Goal: Transaction & Acquisition: Subscribe to service/newsletter

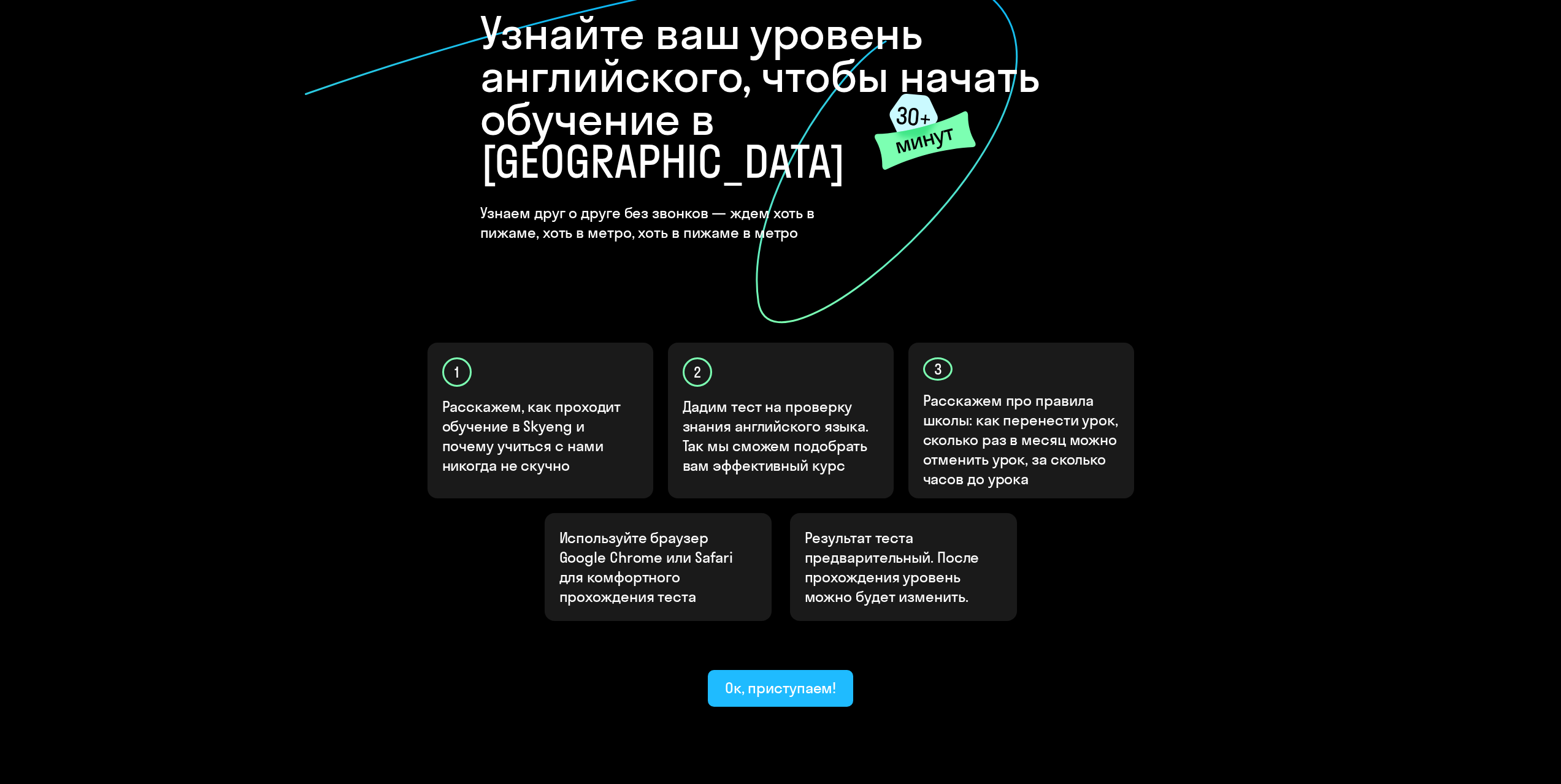
scroll to position [101, 0]
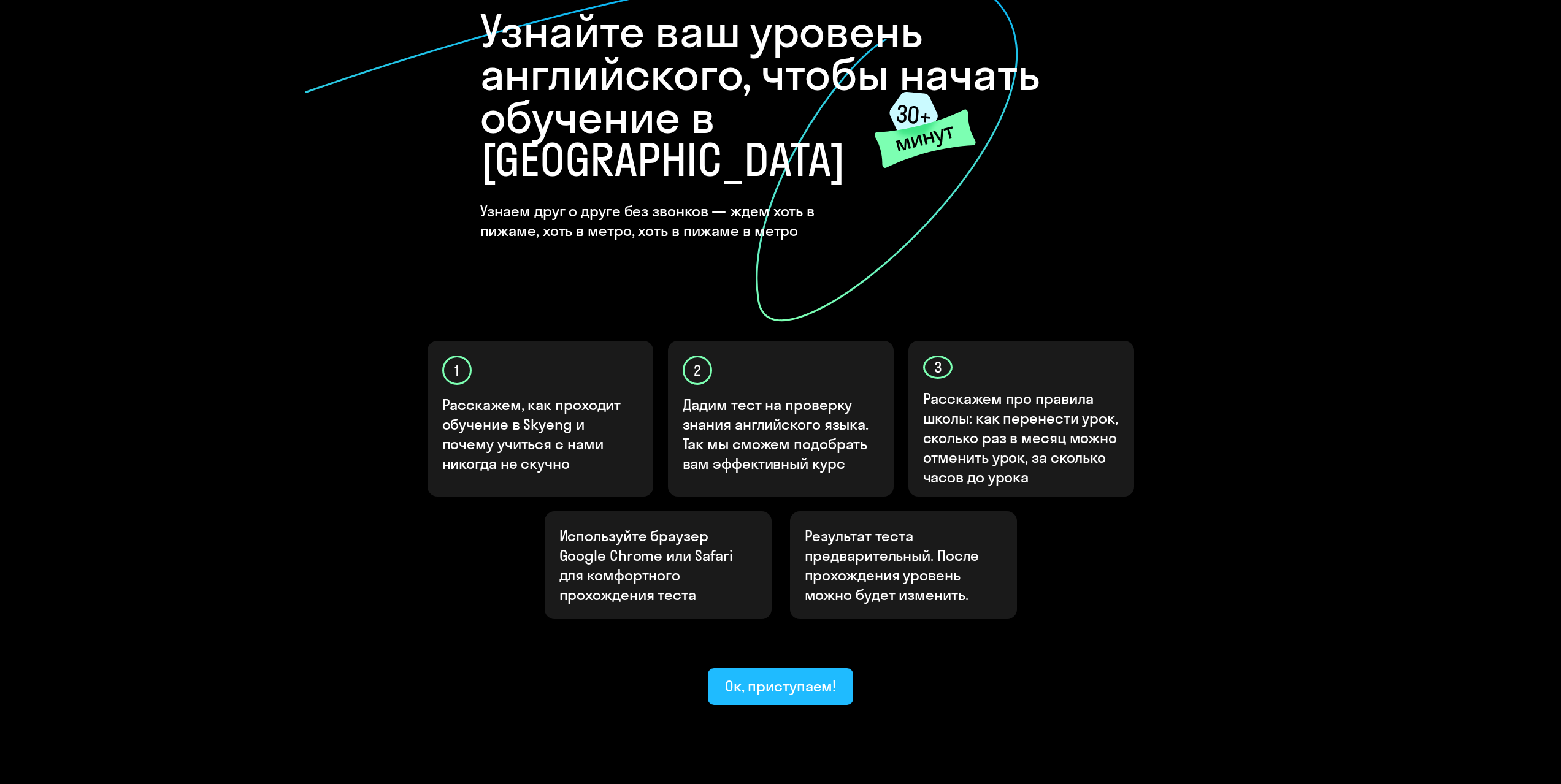
click at [787, 676] on div "Ок, приступаем!" at bounding box center [780, 686] width 112 height 20
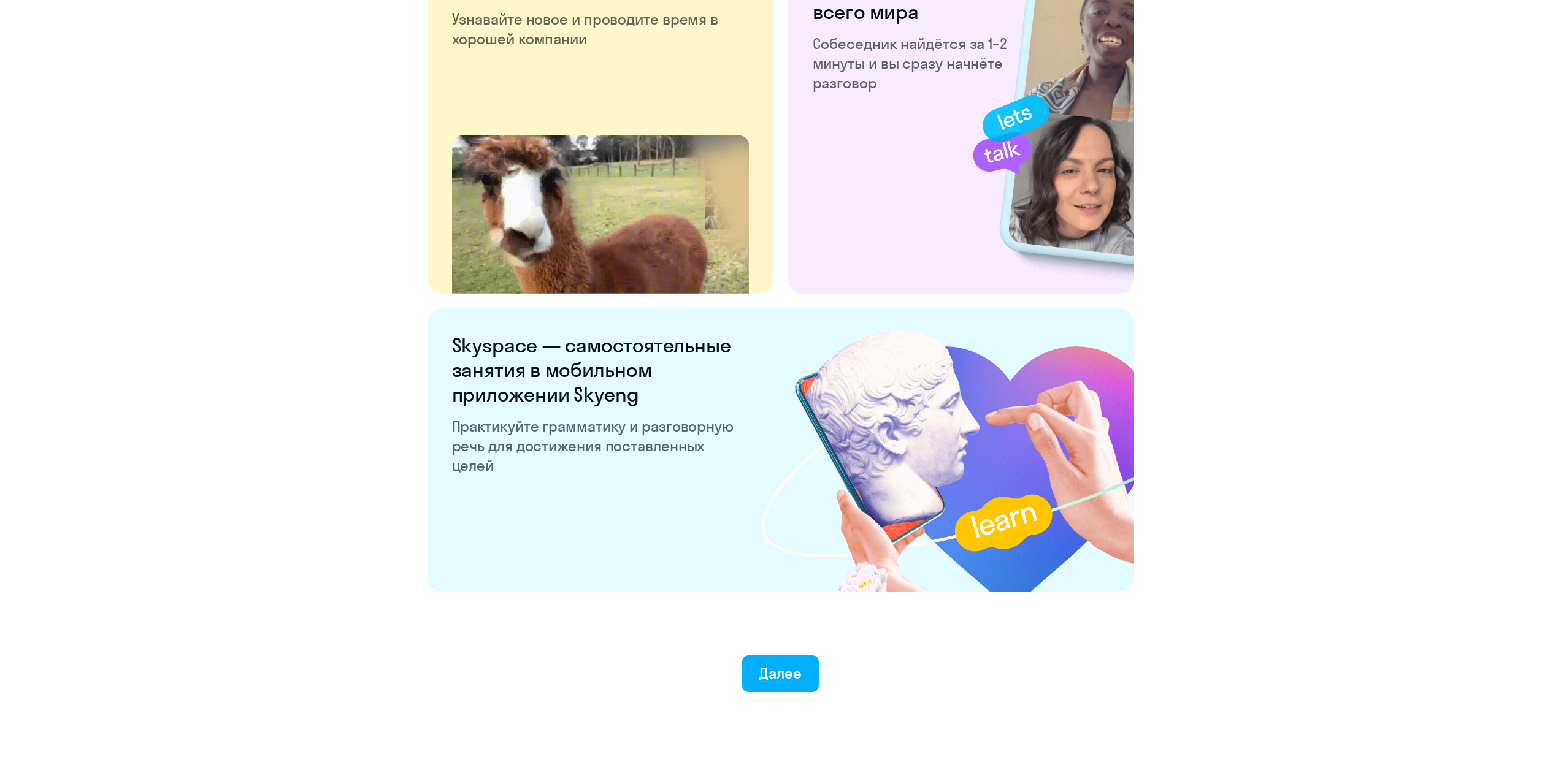
scroll to position [2058, 0]
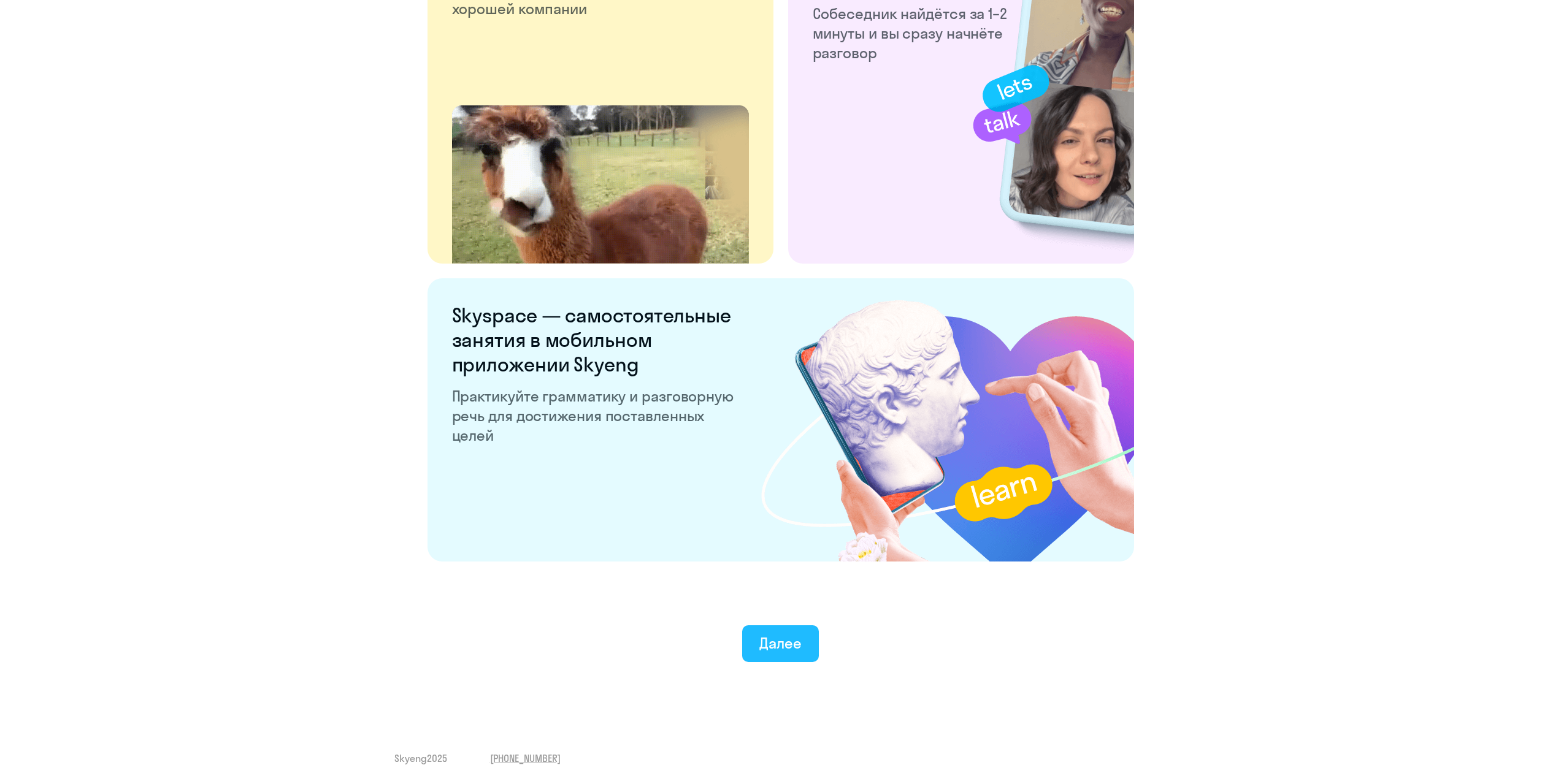
click at [765, 644] on div "Далее" at bounding box center [780, 643] width 42 height 20
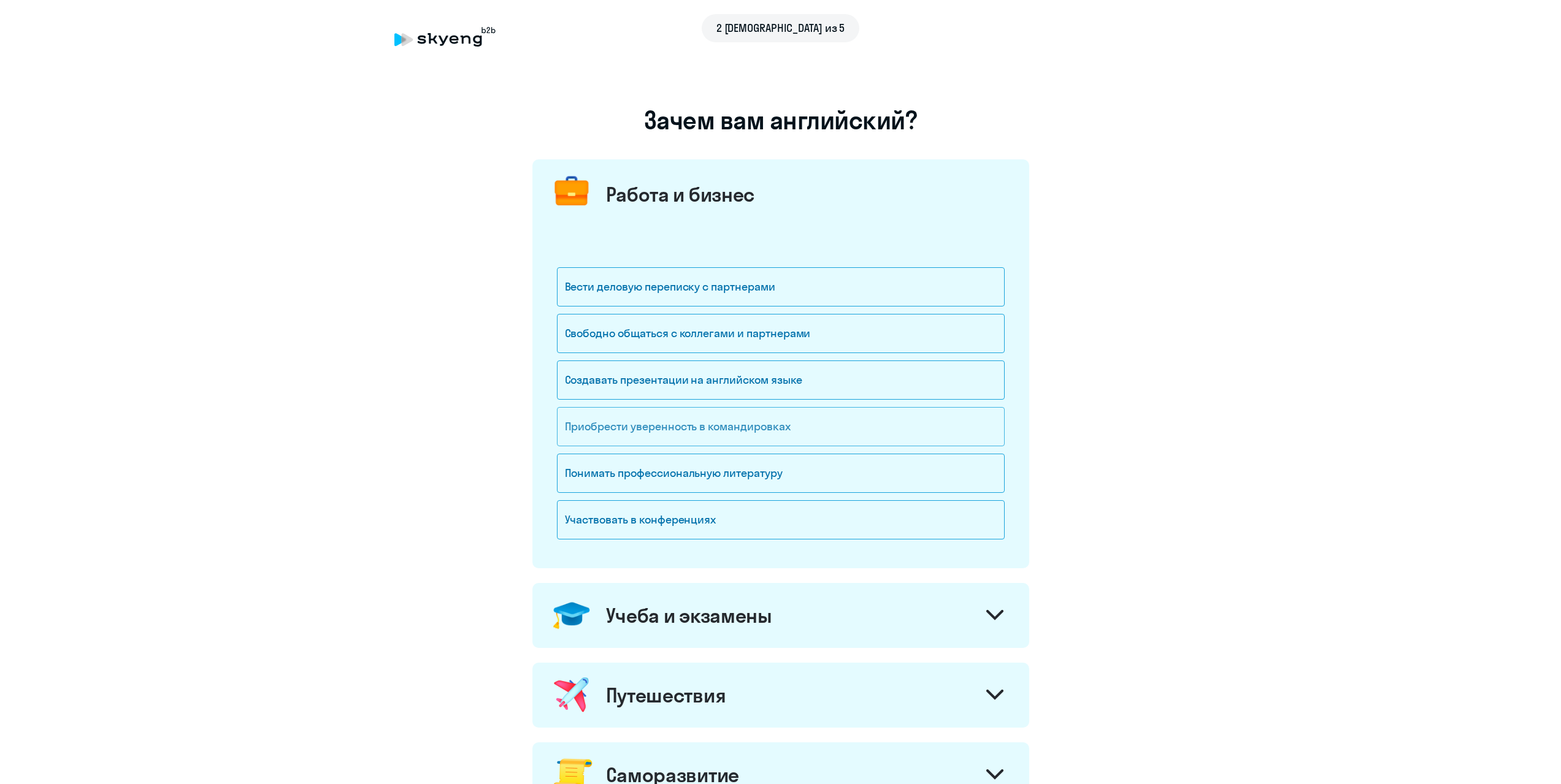
click at [804, 431] on div "Приобрести уверенность в командировках" at bounding box center [781, 427] width 448 height 39
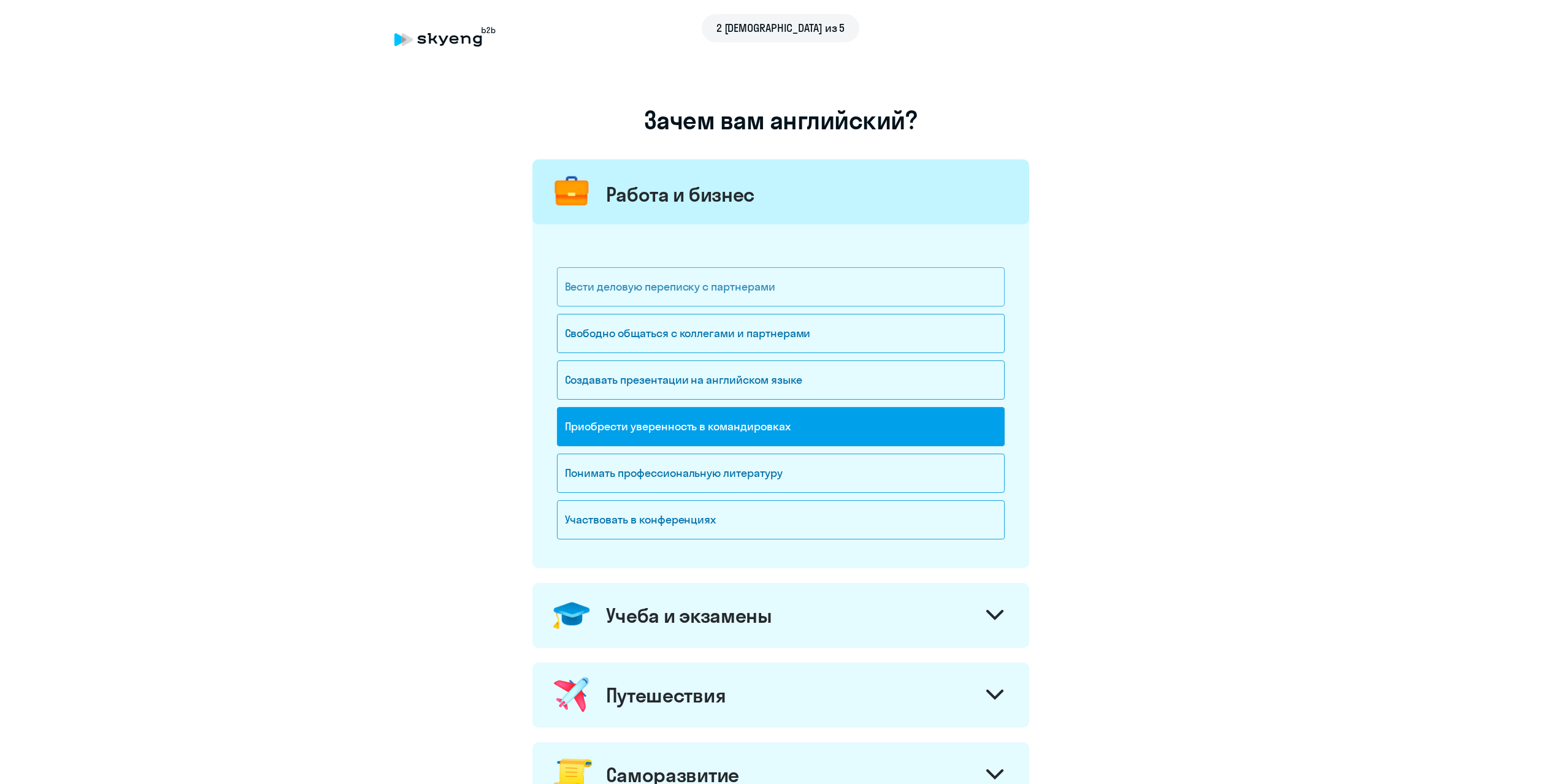
click at [796, 291] on div "Вести деловую переписку с партнерами" at bounding box center [781, 287] width 448 height 39
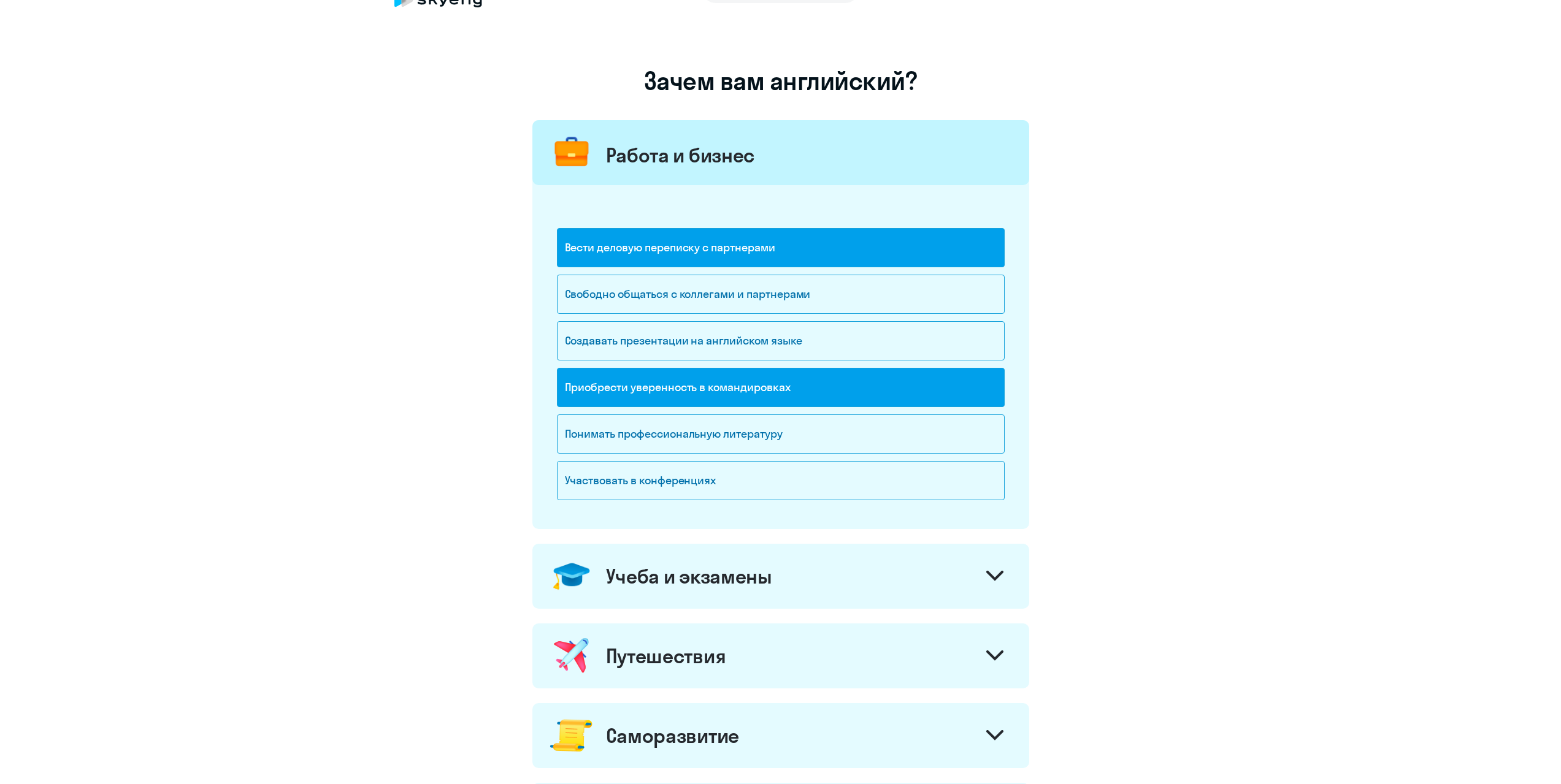
scroll to position [62, 0]
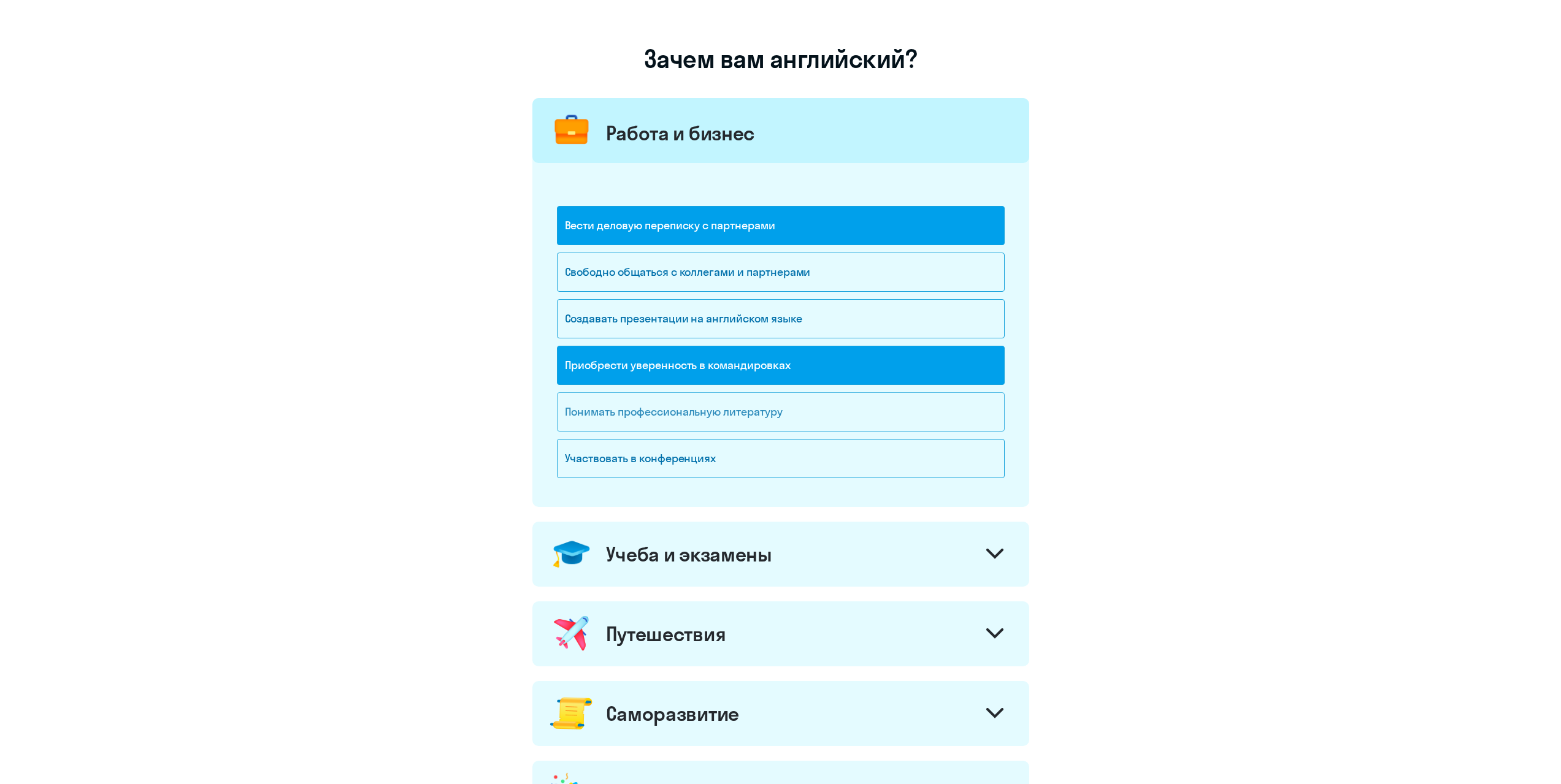
click at [833, 417] on div "Понимать профессиональную литературу" at bounding box center [781, 412] width 448 height 39
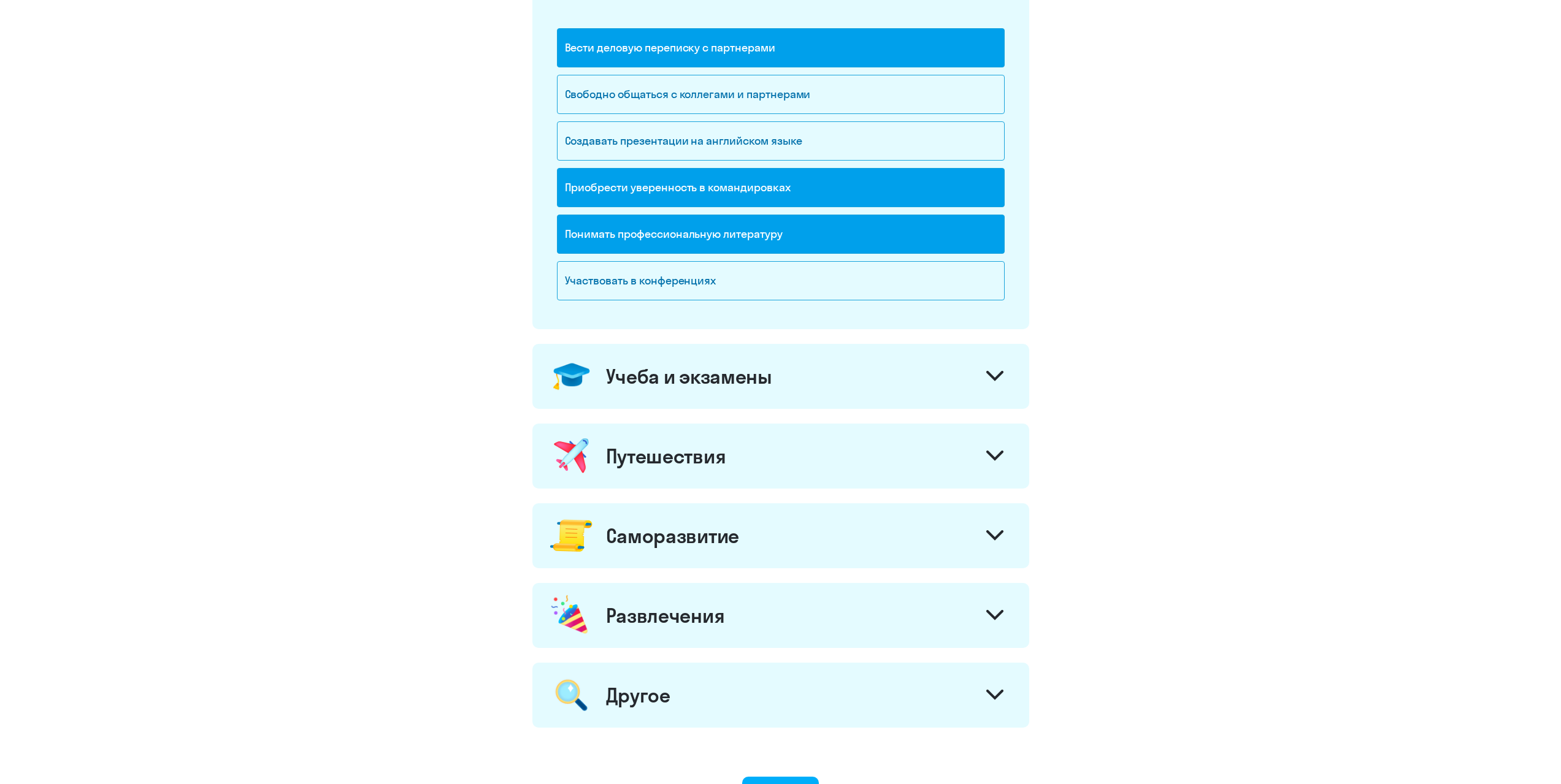
scroll to position [245, 0]
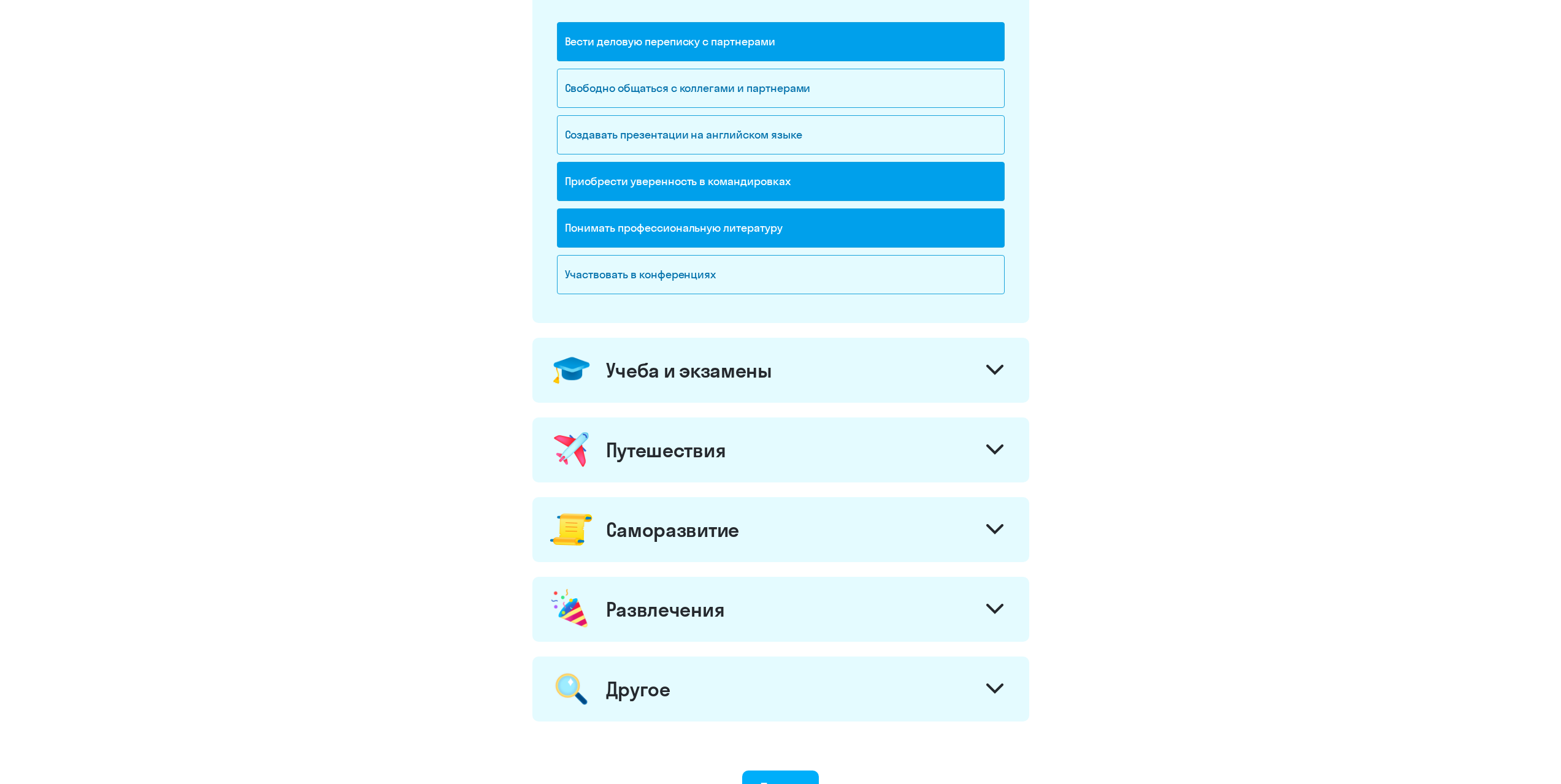
click at [639, 388] on div "Учеба и экзамены" at bounding box center [780, 370] width 497 height 65
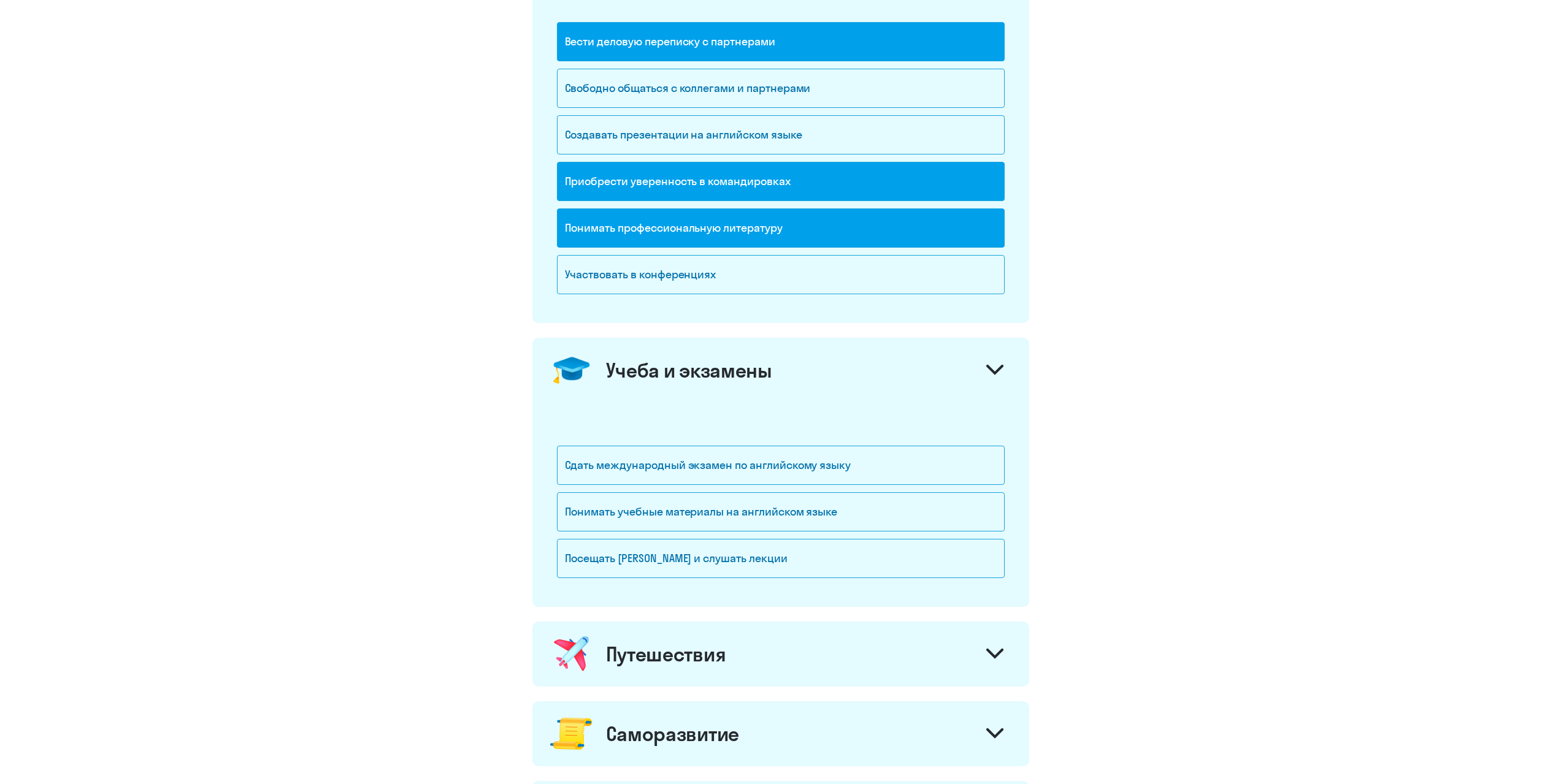
click at [635, 386] on div "Учеба и экзамены" at bounding box center [780, 370] width 497 height 65
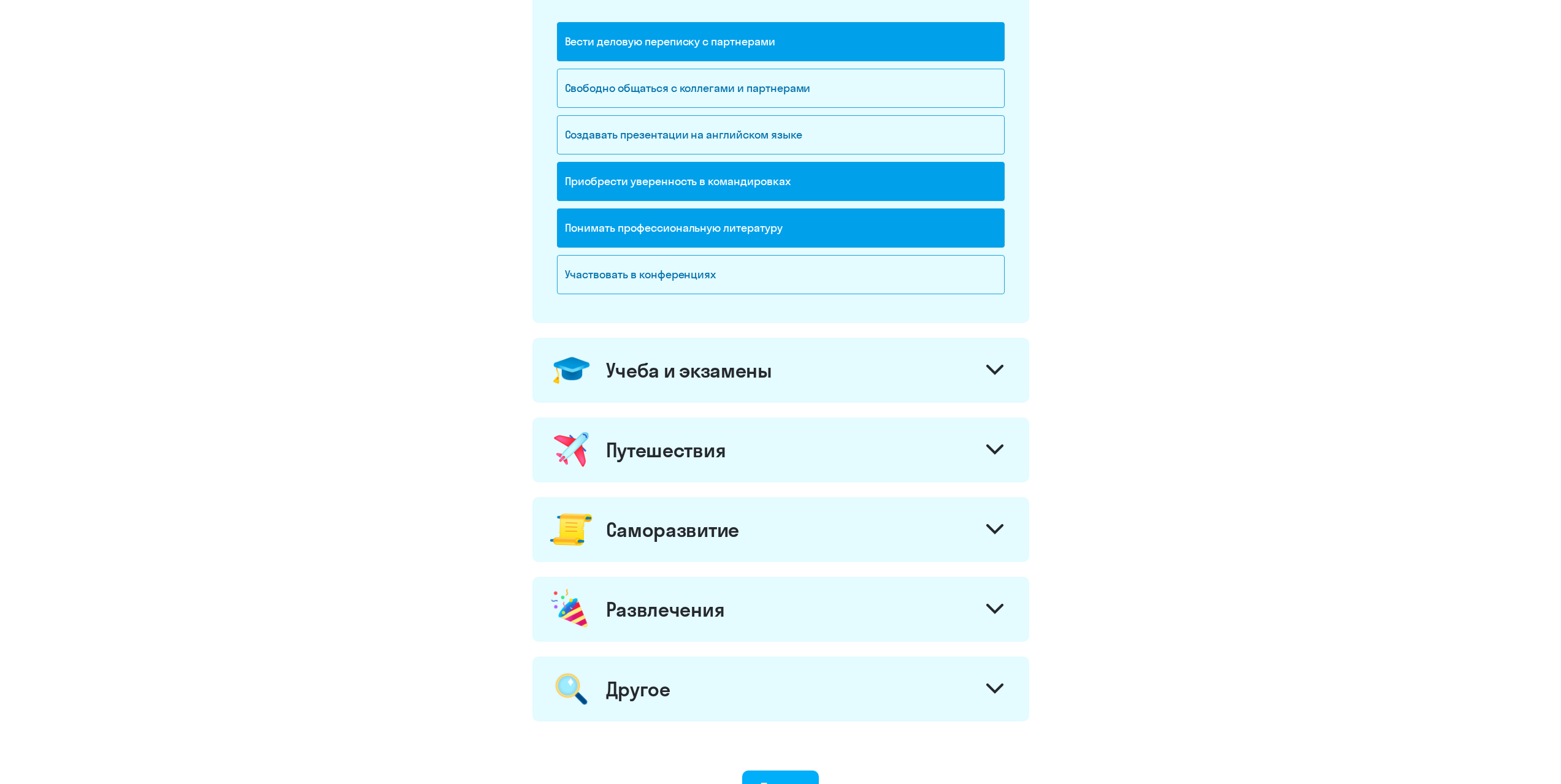
click at [679, 463] on div "Путешествия" at bounding box center [780, 449] width 497 height 65
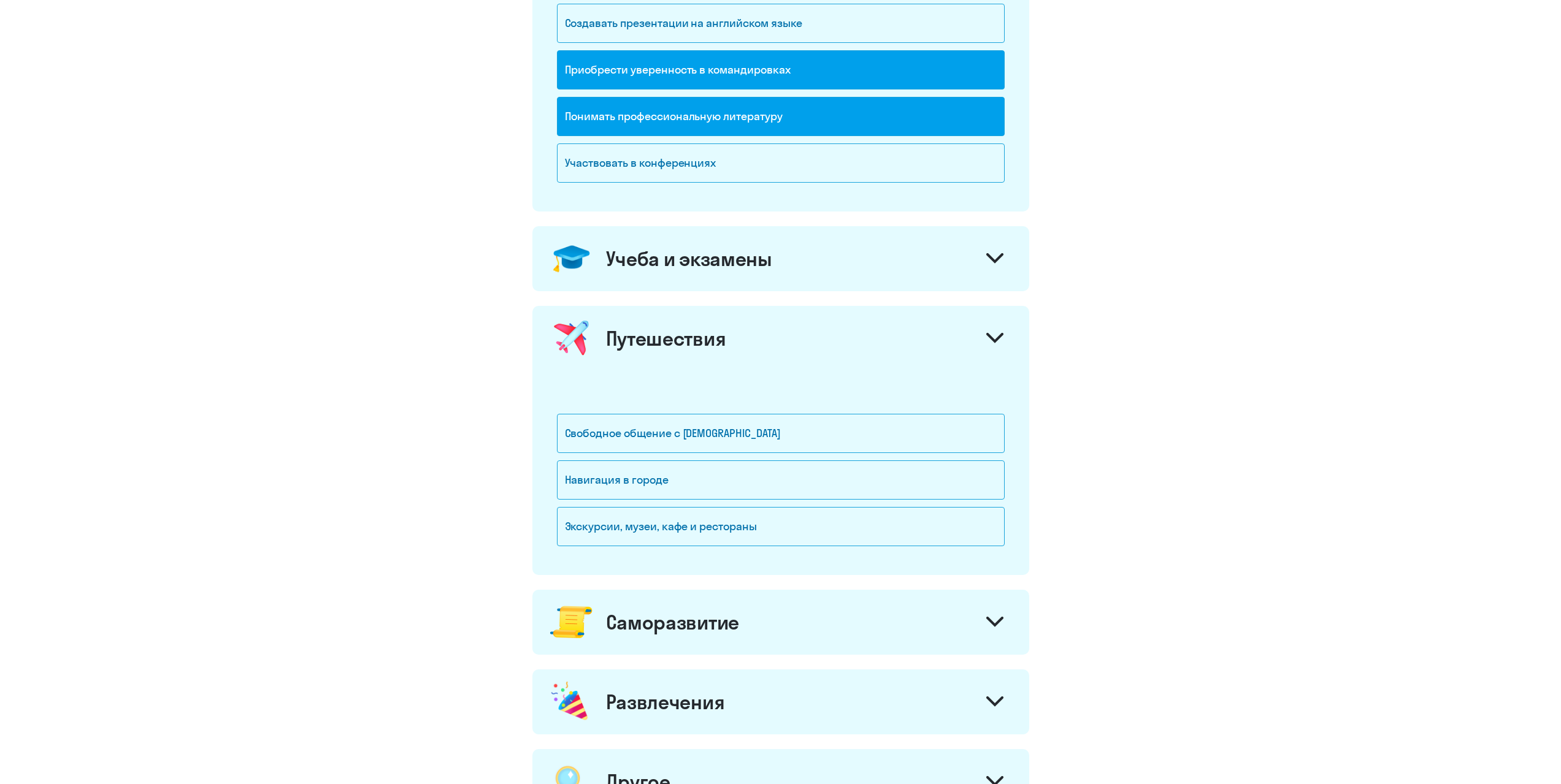
scroll to position [368, 0]
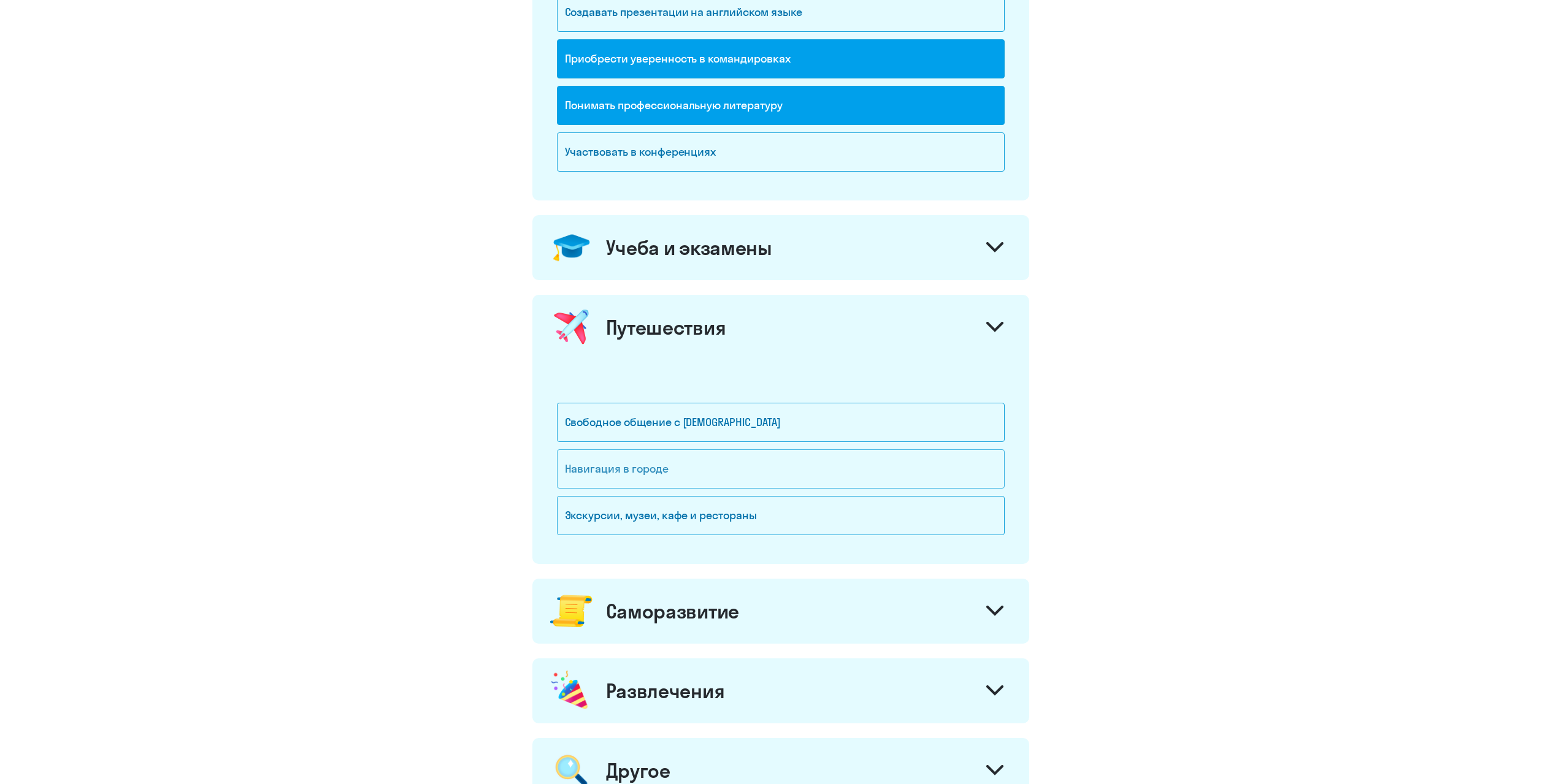
click at [716, 476] on div "Навигация в городе" at bounding box center [781, 469] width 448 height 39
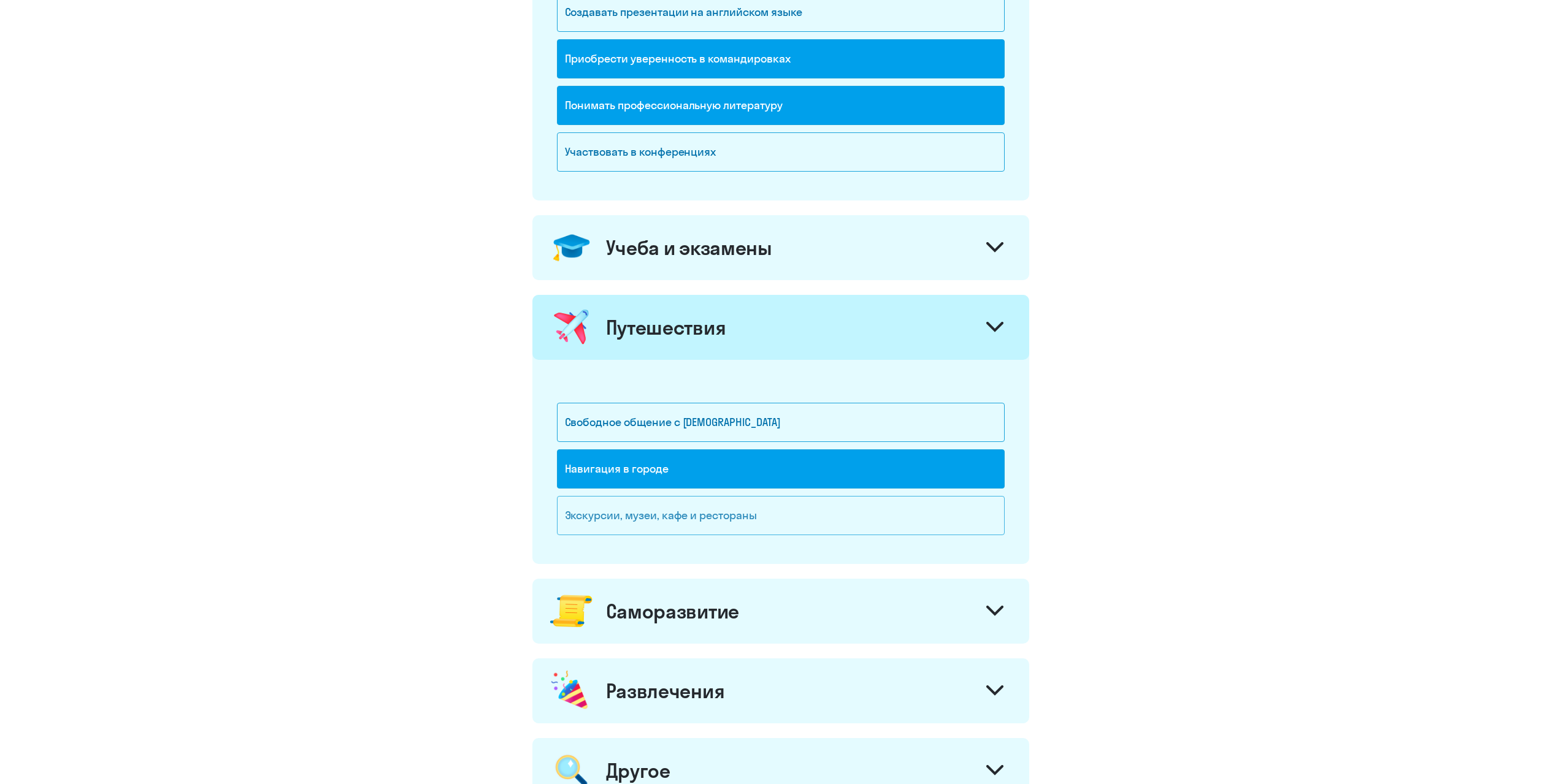
click at [741, 509] on div "Экскурсии, музеи, кафе и рестораны" at bounding box center [781, 516] width 448 height 39
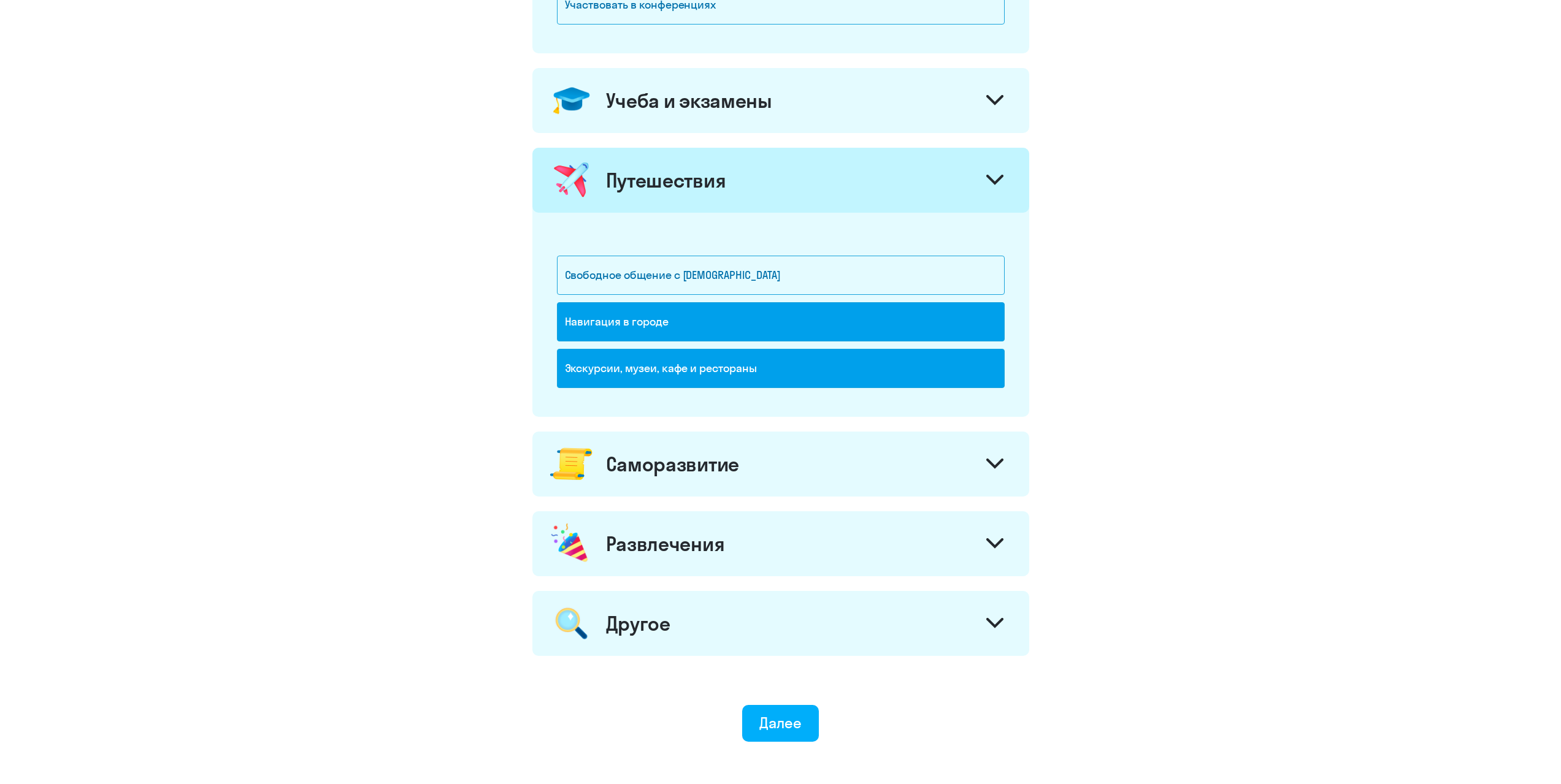
scroll to position [552, 0]
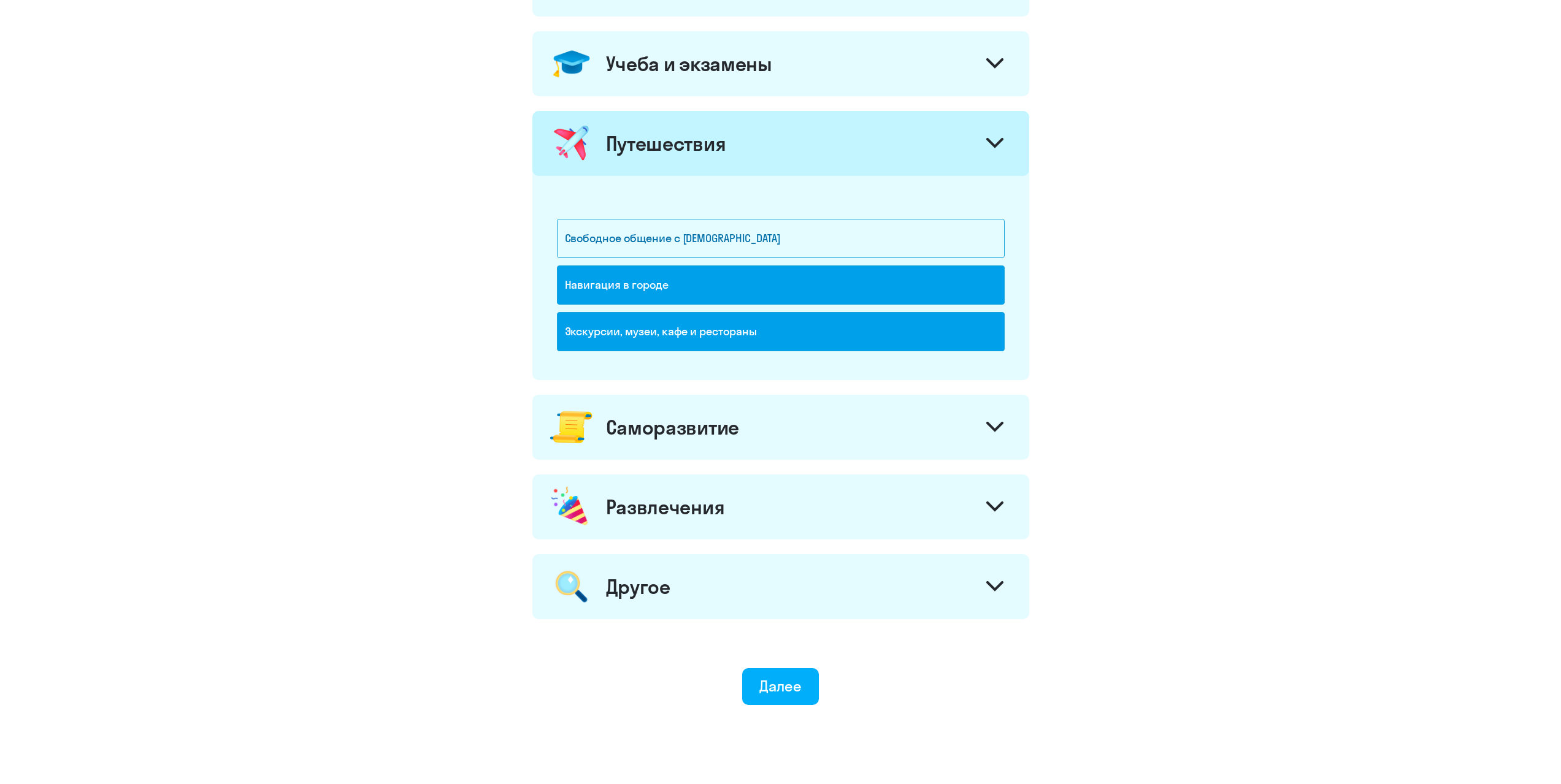
click at [629, 438] on div "Саморазвитие" at bounding box center [672, 427] width 133 height 24
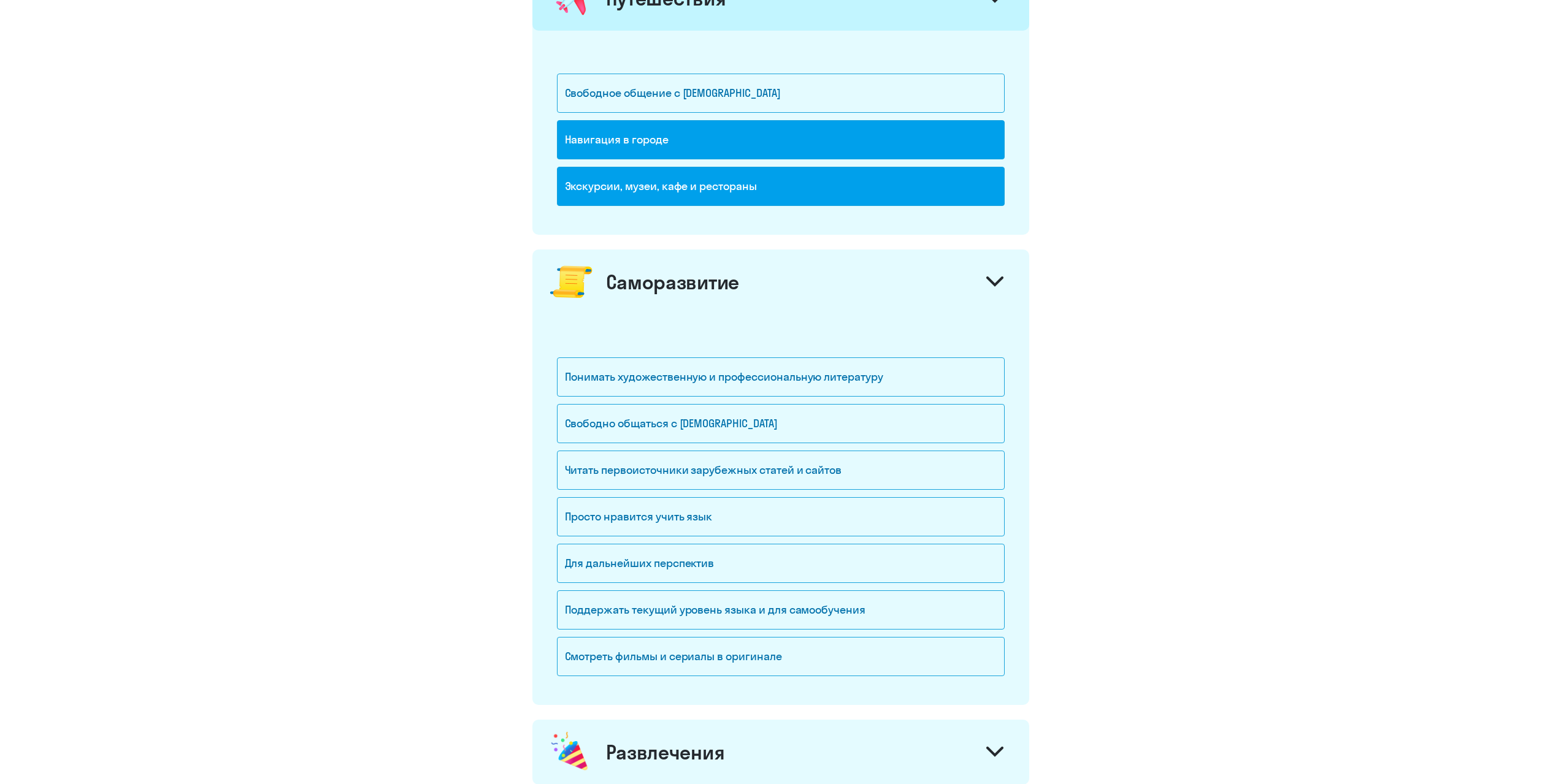
scroll to position [797, 0]
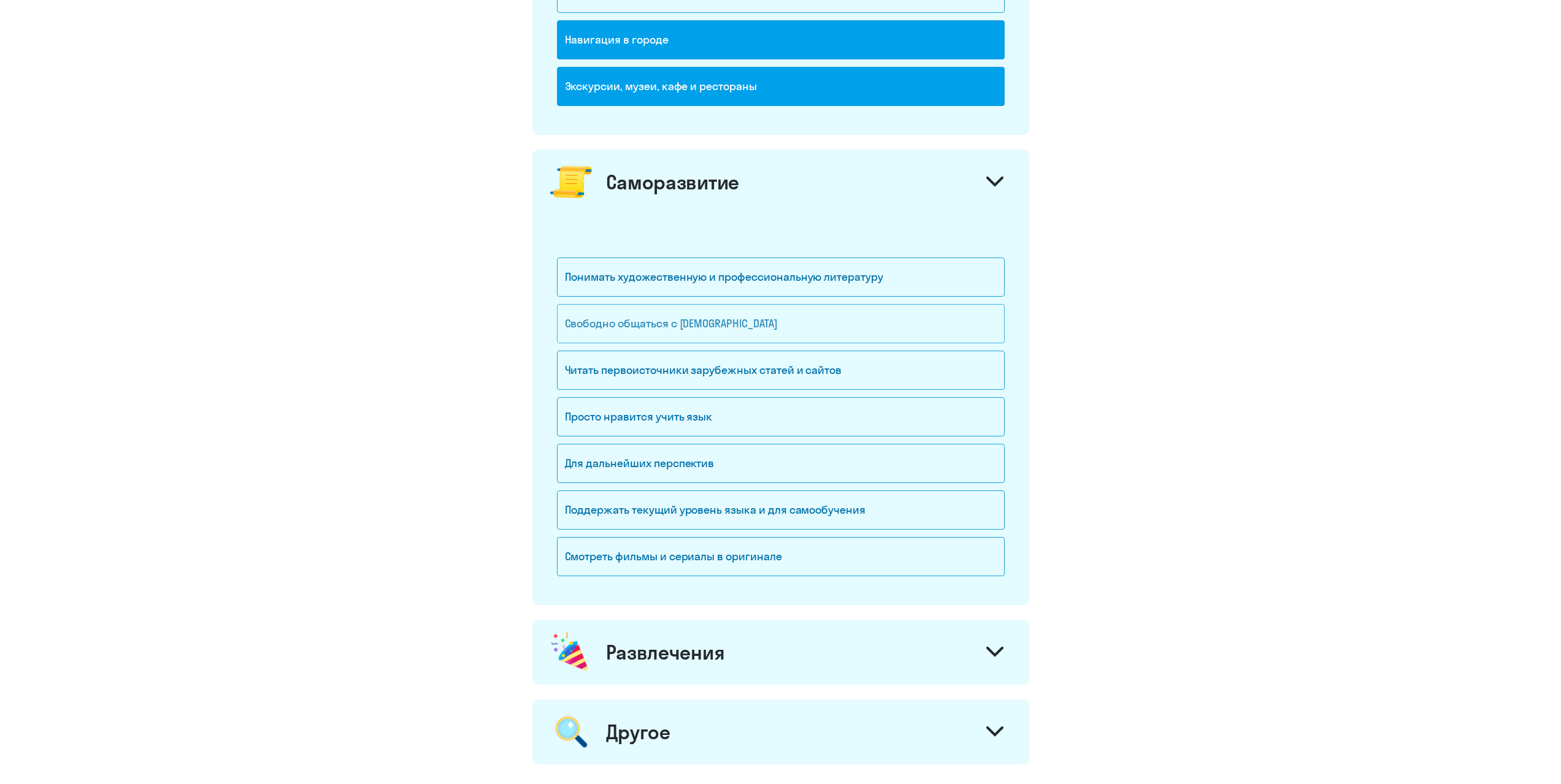
click at [619, 327] on div "Свободно общаться с [DEMOGRAPHIC_DATA]" at bounding box center [781, 324] width 448 height 39
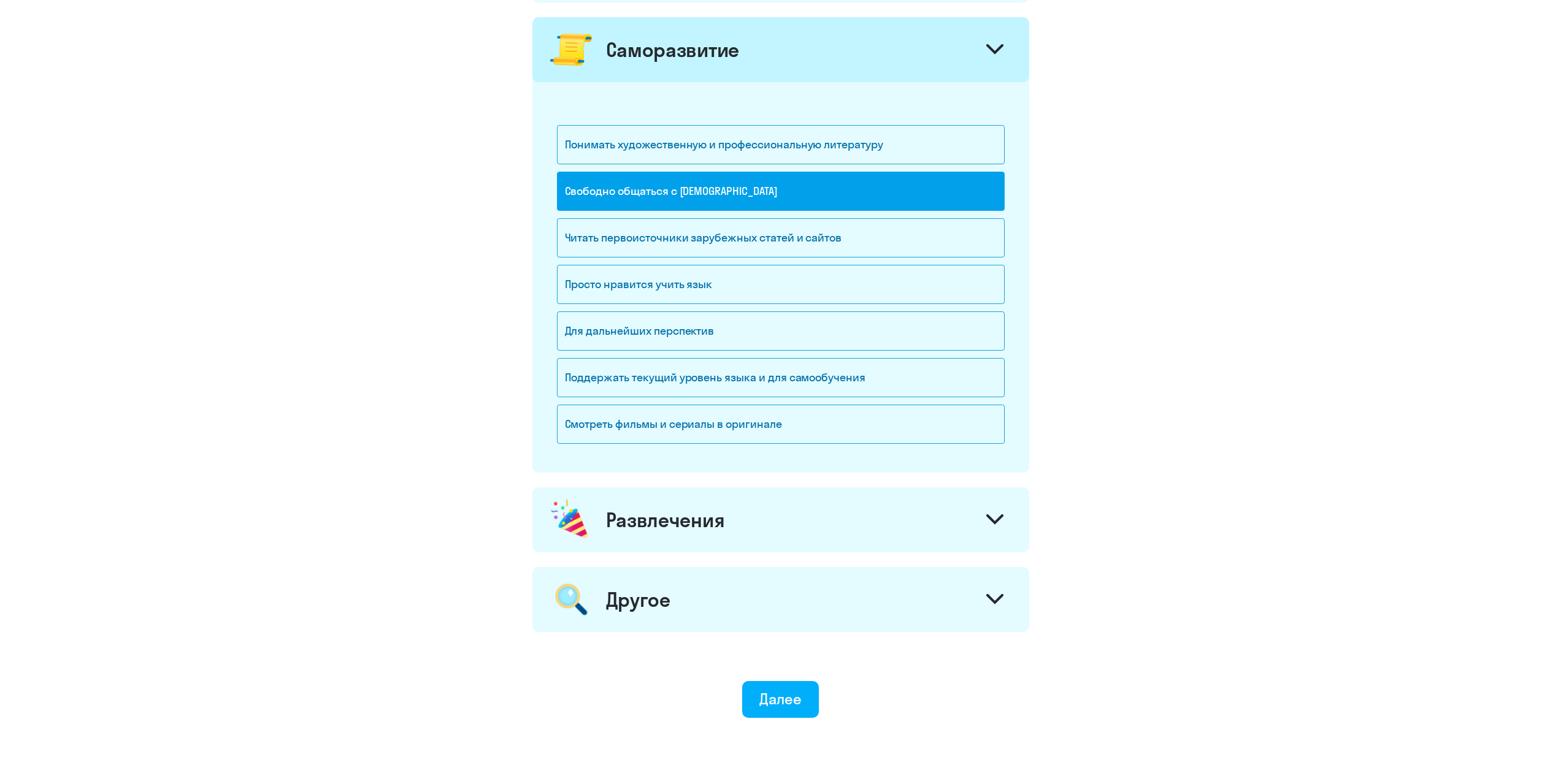
scroll to position [981, 0]
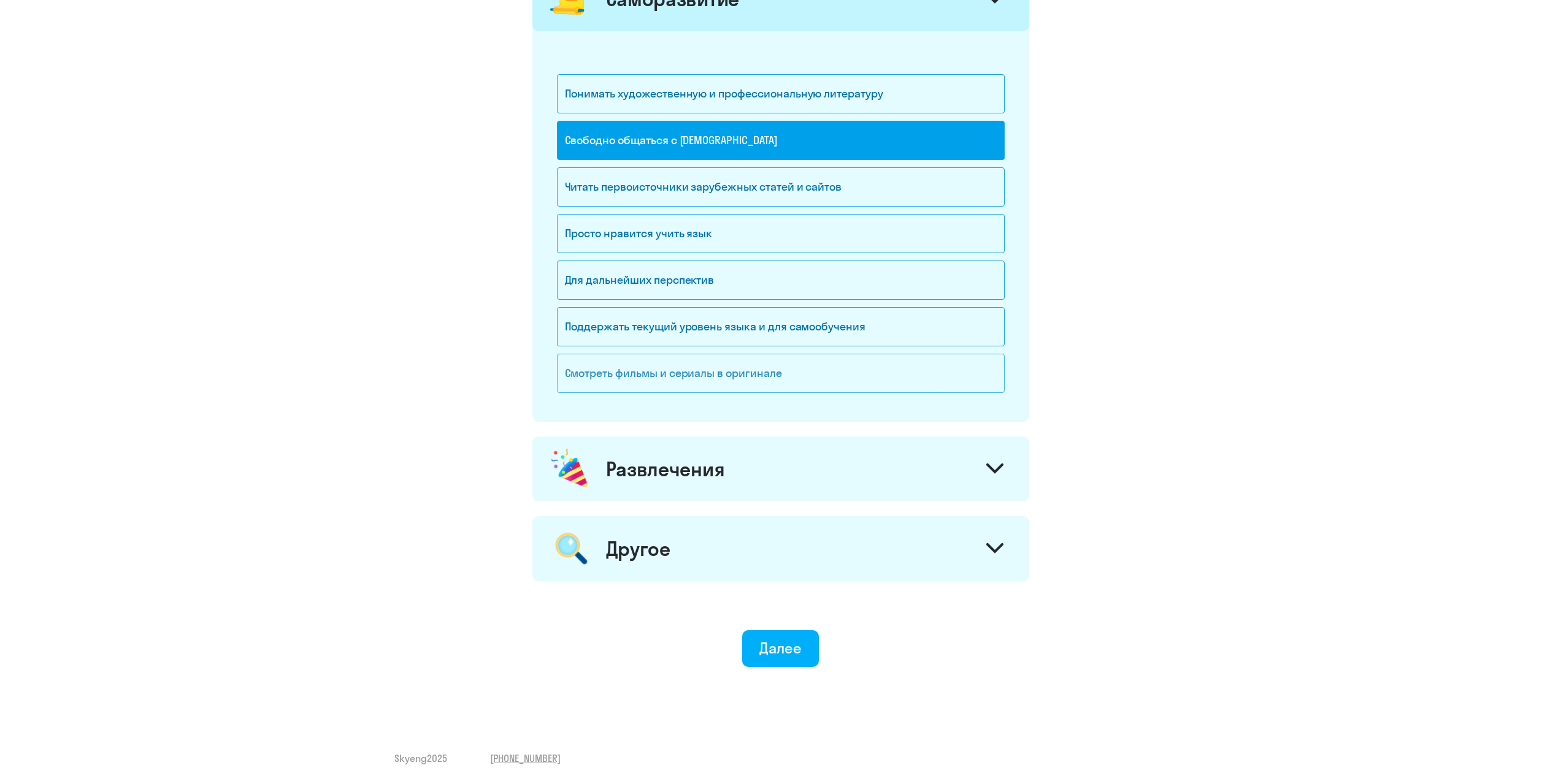
click at [638, 355] on div "Смотреть фильмы и сериалы в оригинале" at bounding box center [781, 374] width 448 height 39
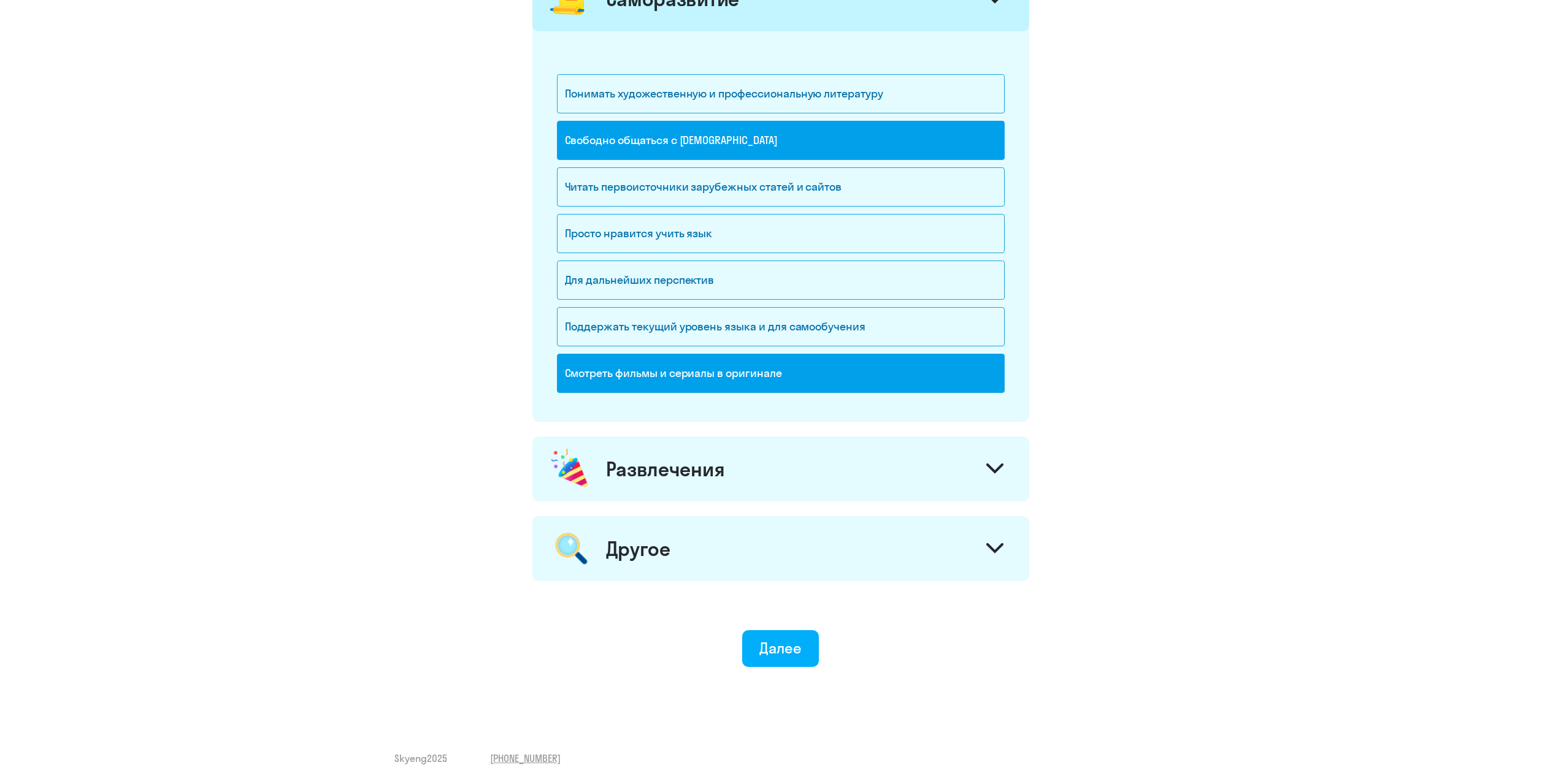
click at [671, 463] on div "Развлечения" at bounding box center [665, 469] width 119 height 24
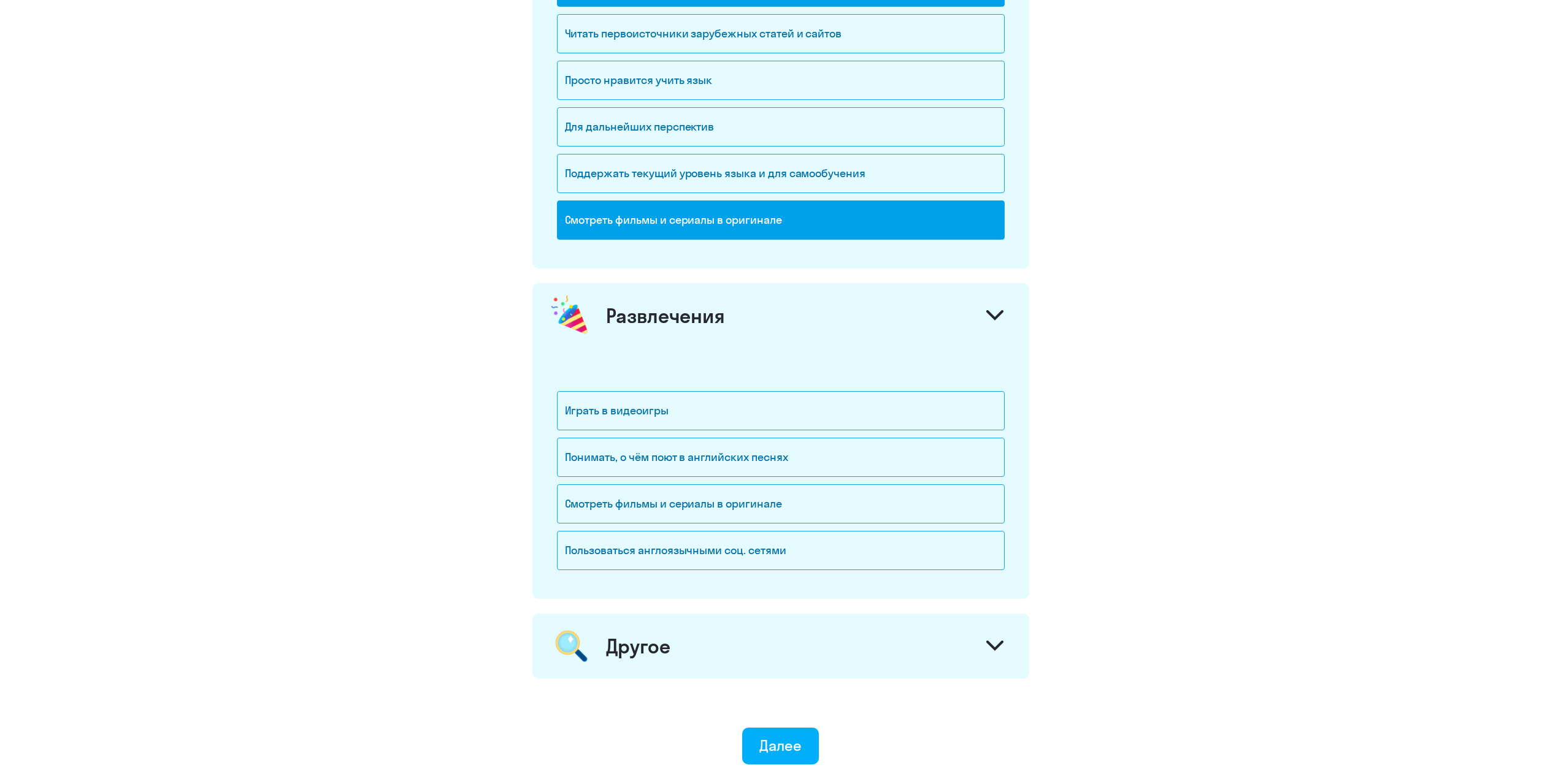
scroll to position [1165, 0]
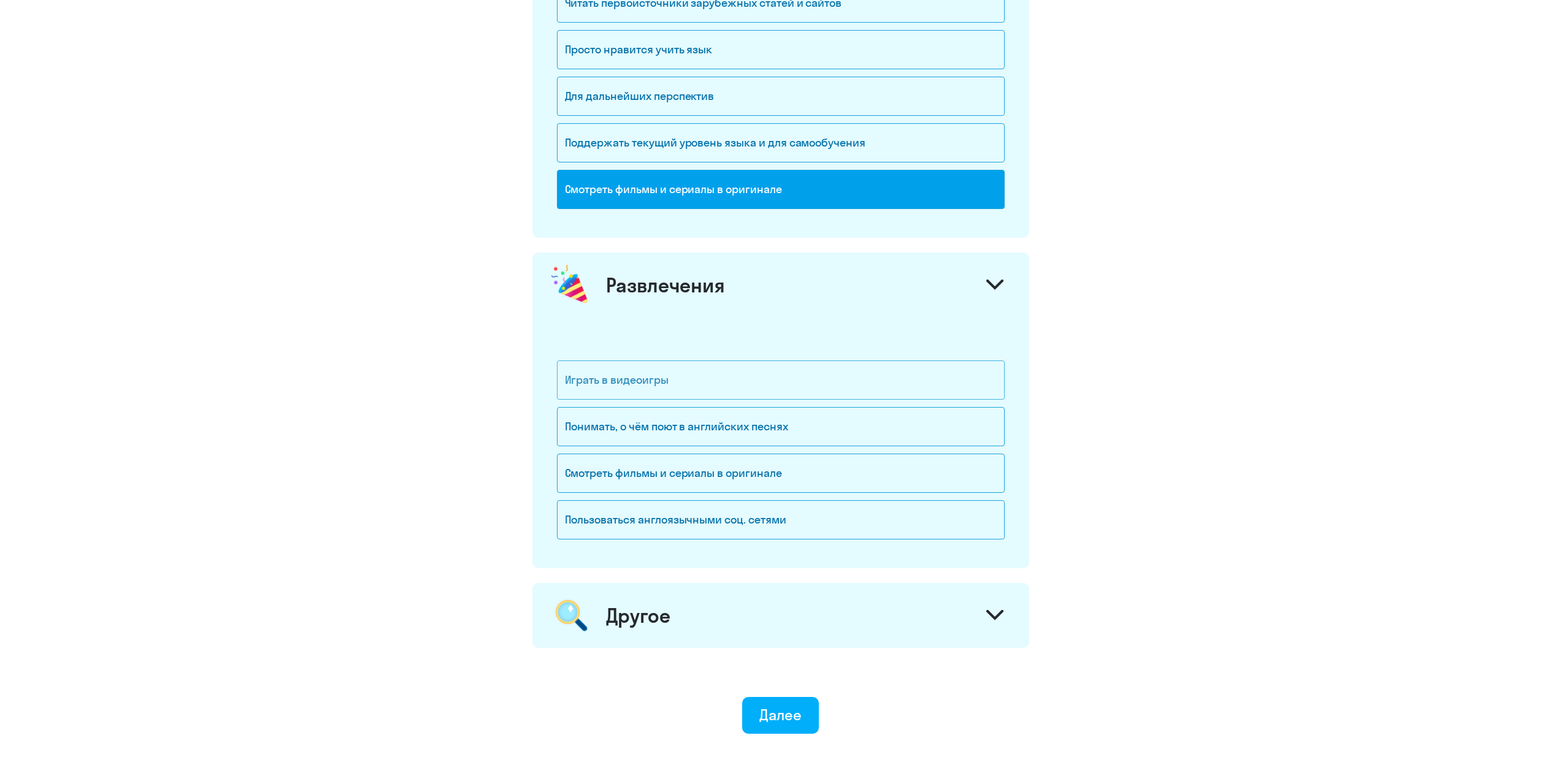
click at [598, 380] on div "Играть в видеоигры" at bounding box center [781, 380] width 448 height 39
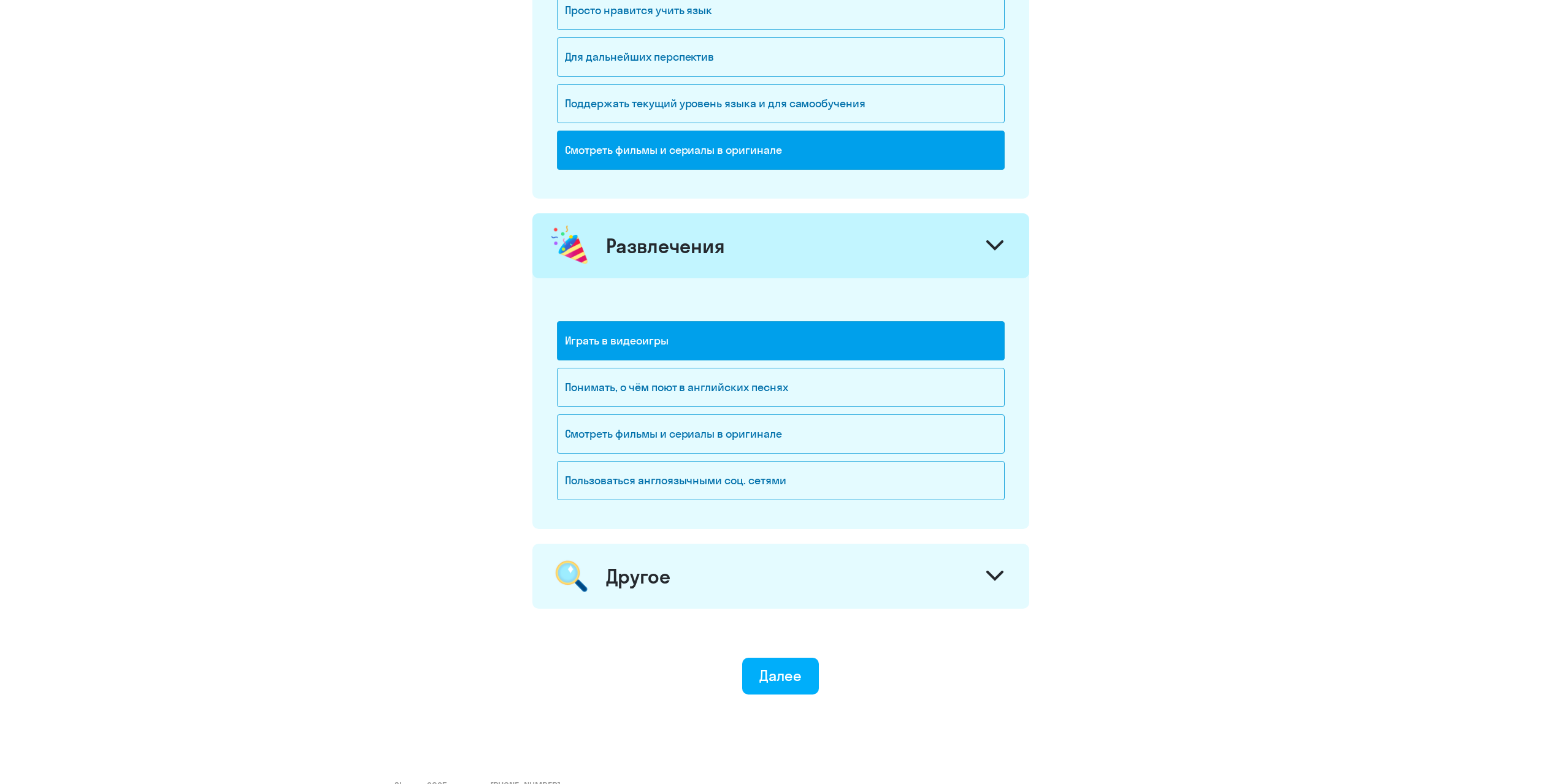
scroll to position [1226, 0]
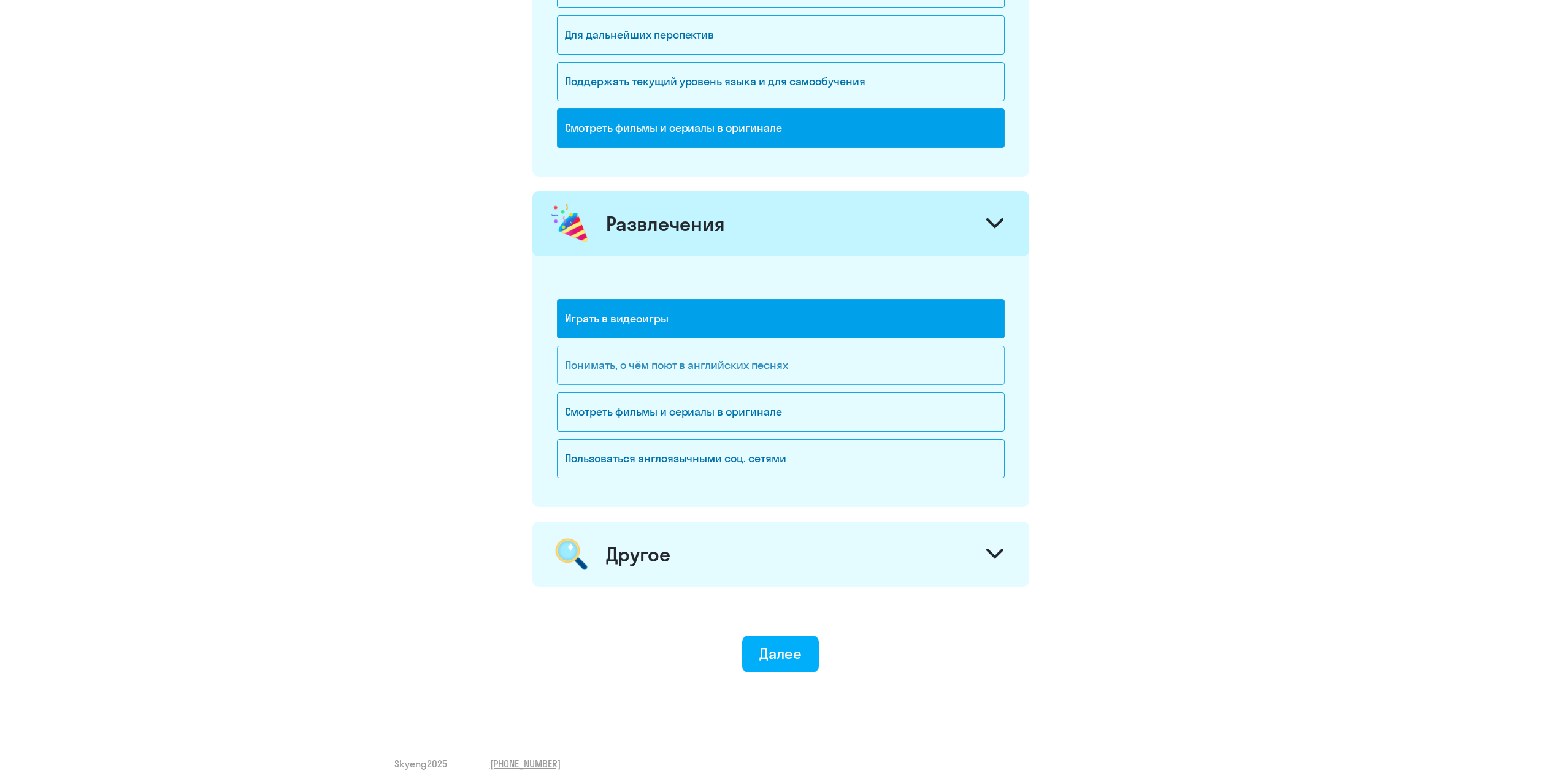
click at [622, 360] on div "Понимать, о чём поют в английских песнях" at bounding box center [781, 365] width 448 height 39
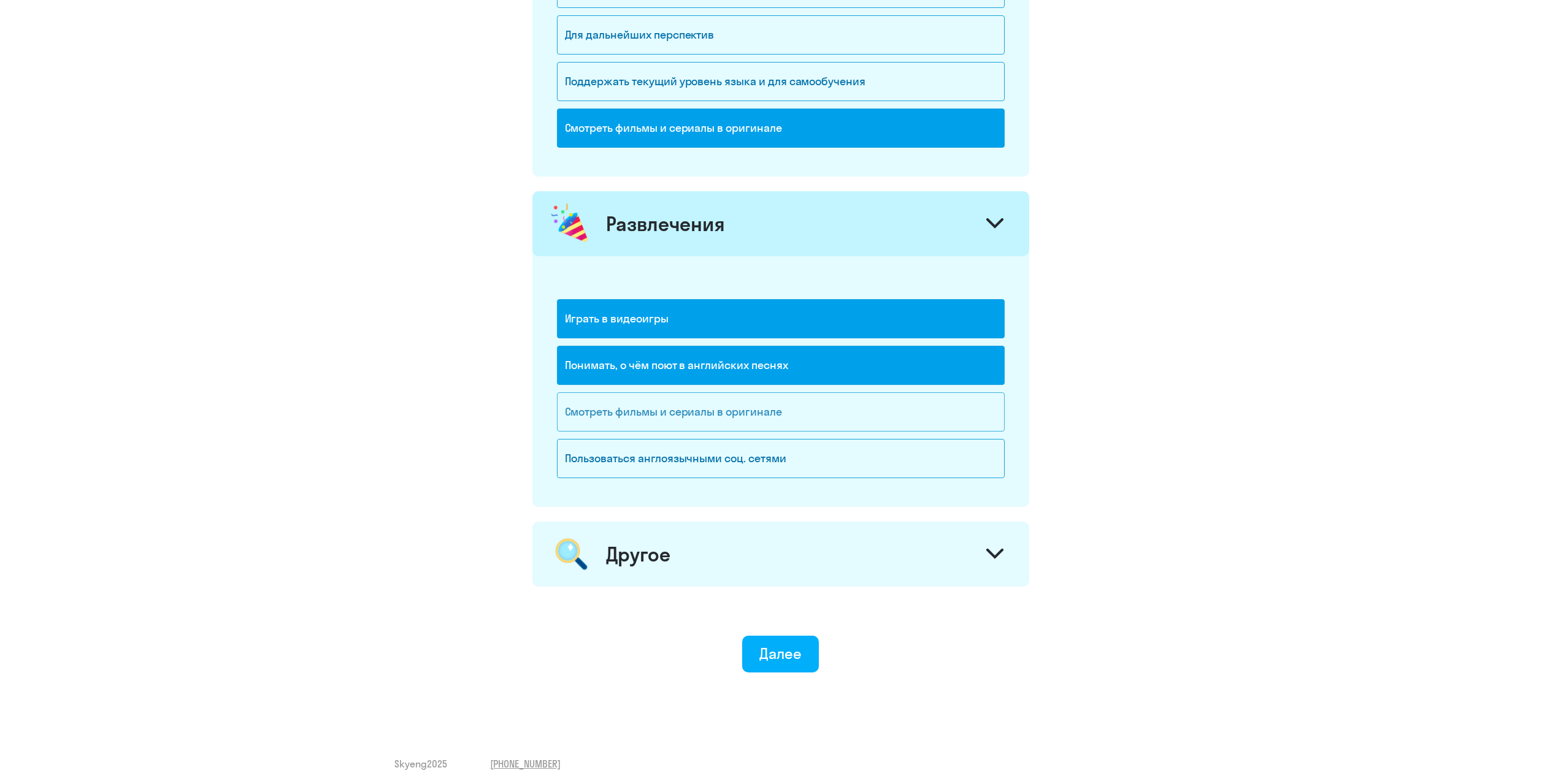
click at [586, 414] on div "Смотреть фильмы и сериалы в оригинале" at bounding box center [781, 412] width 448 height 39
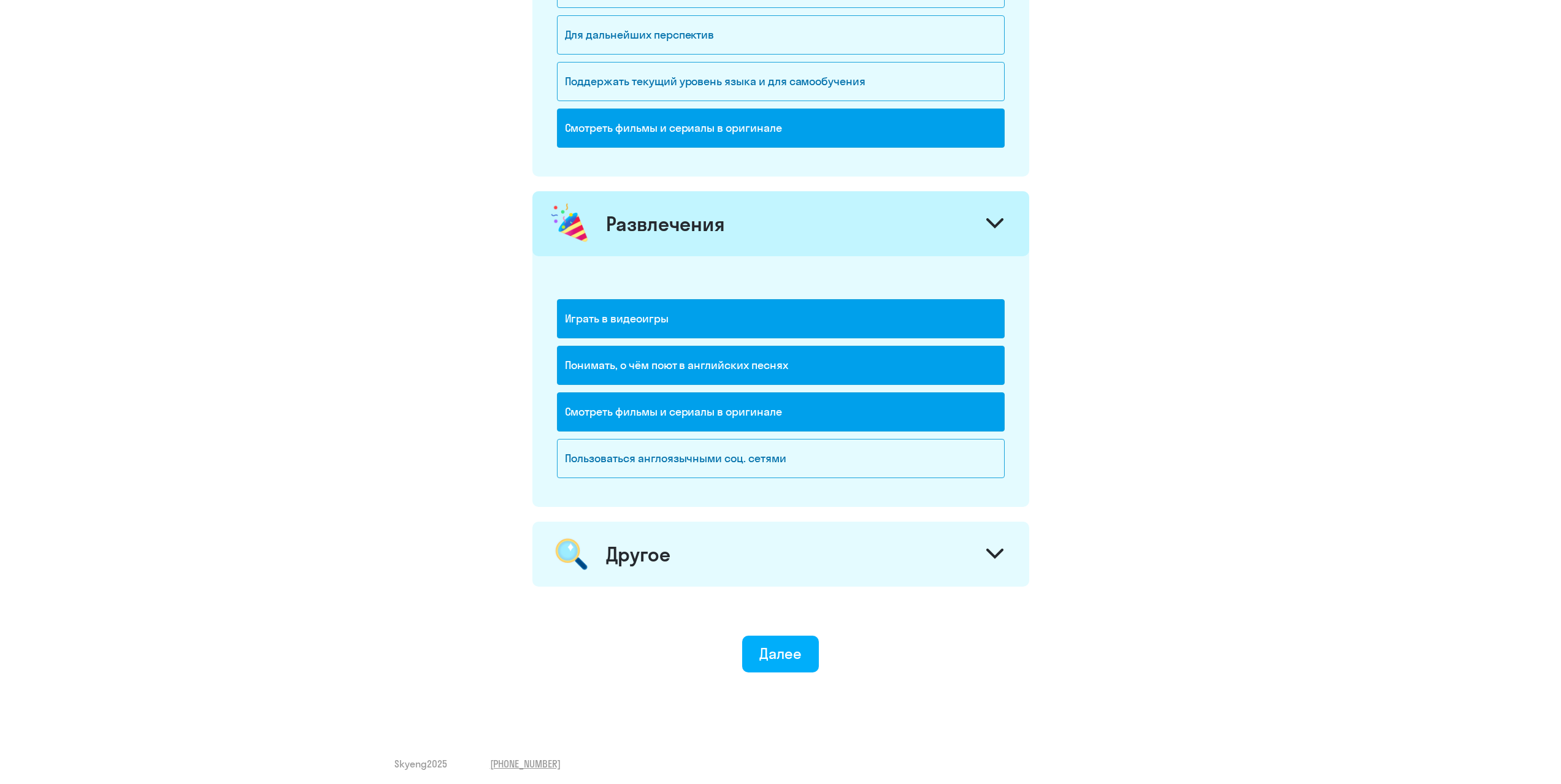
click at [606, 561] on div "Другое" at bounding box center [638, 554] width 65 height 24
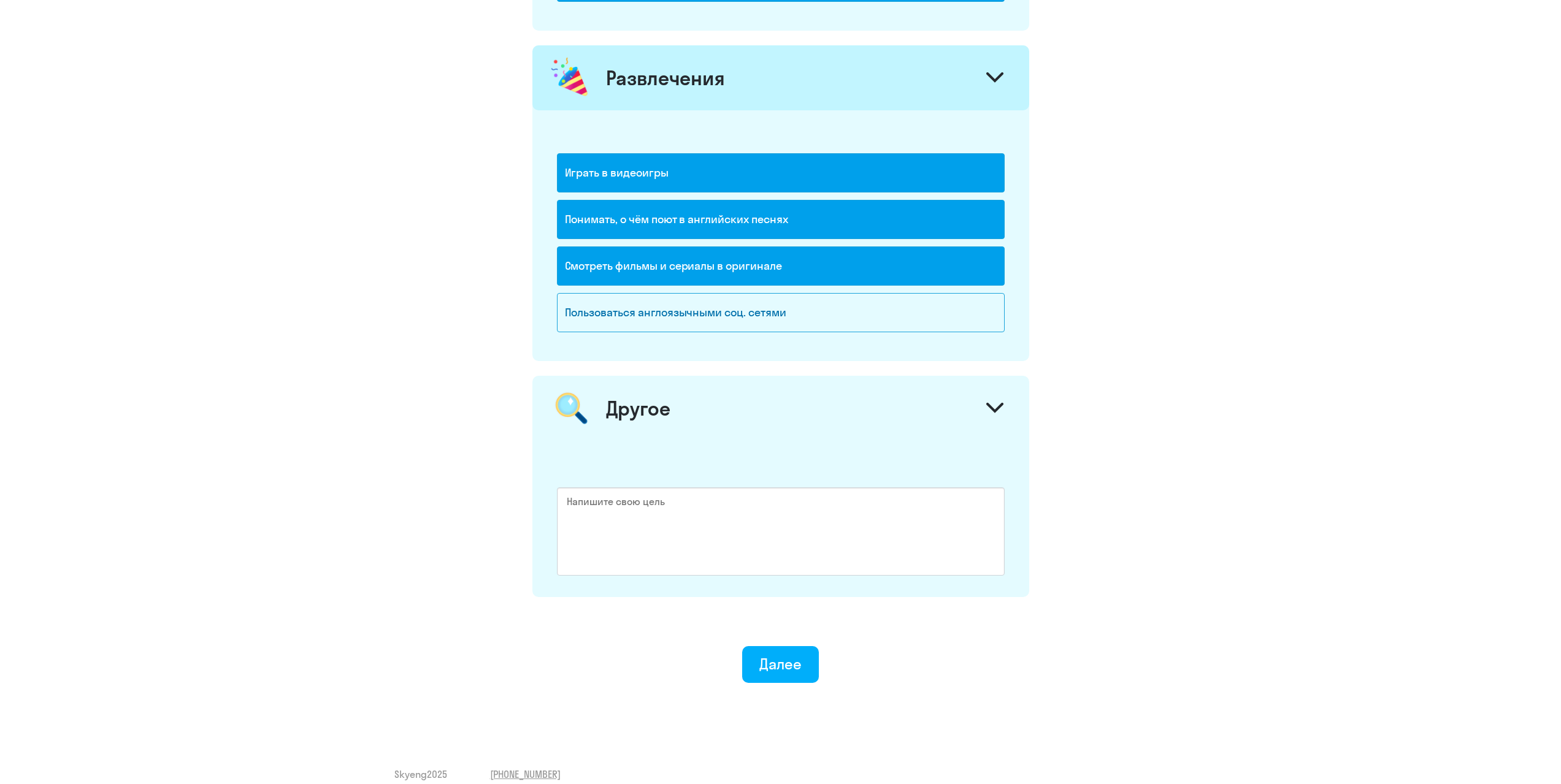
scroll to position [1388, 0]
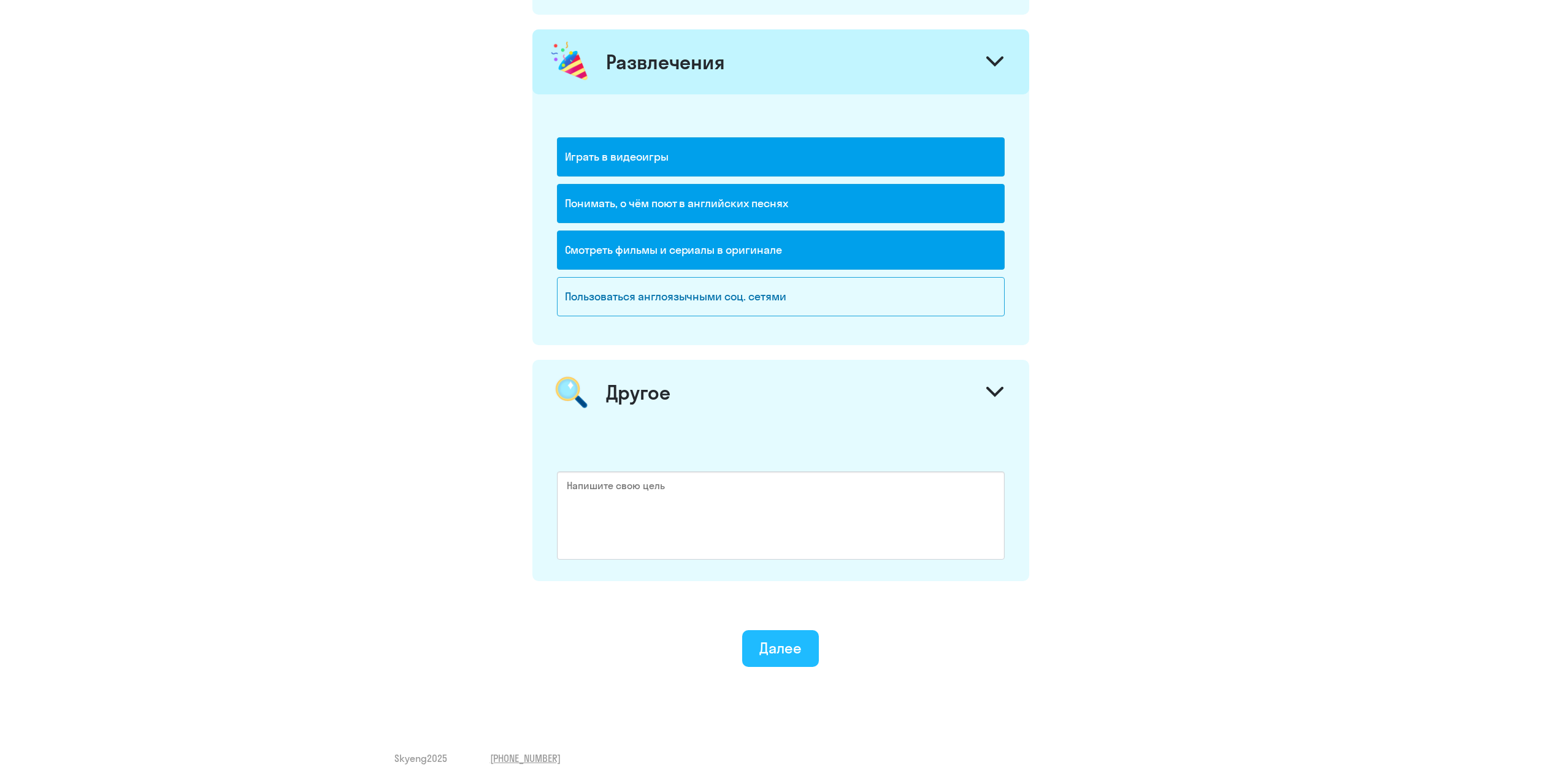
click at [763, 651] on div "Далее" at bounding box center [780, 647] width 42 height 20
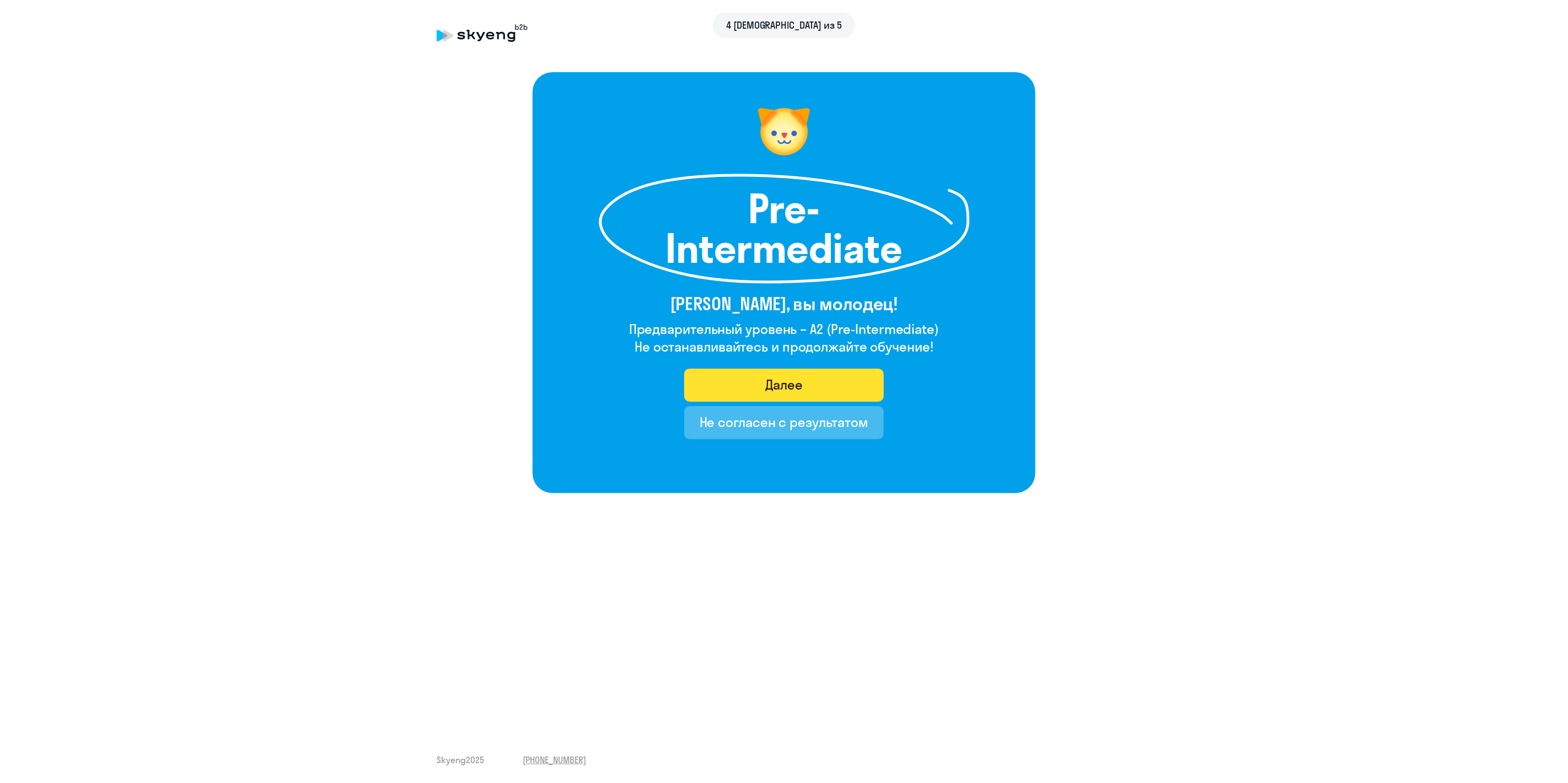
click at [747, 387] on button "Далее" at bounding box center [784, 385] width 200 height 33
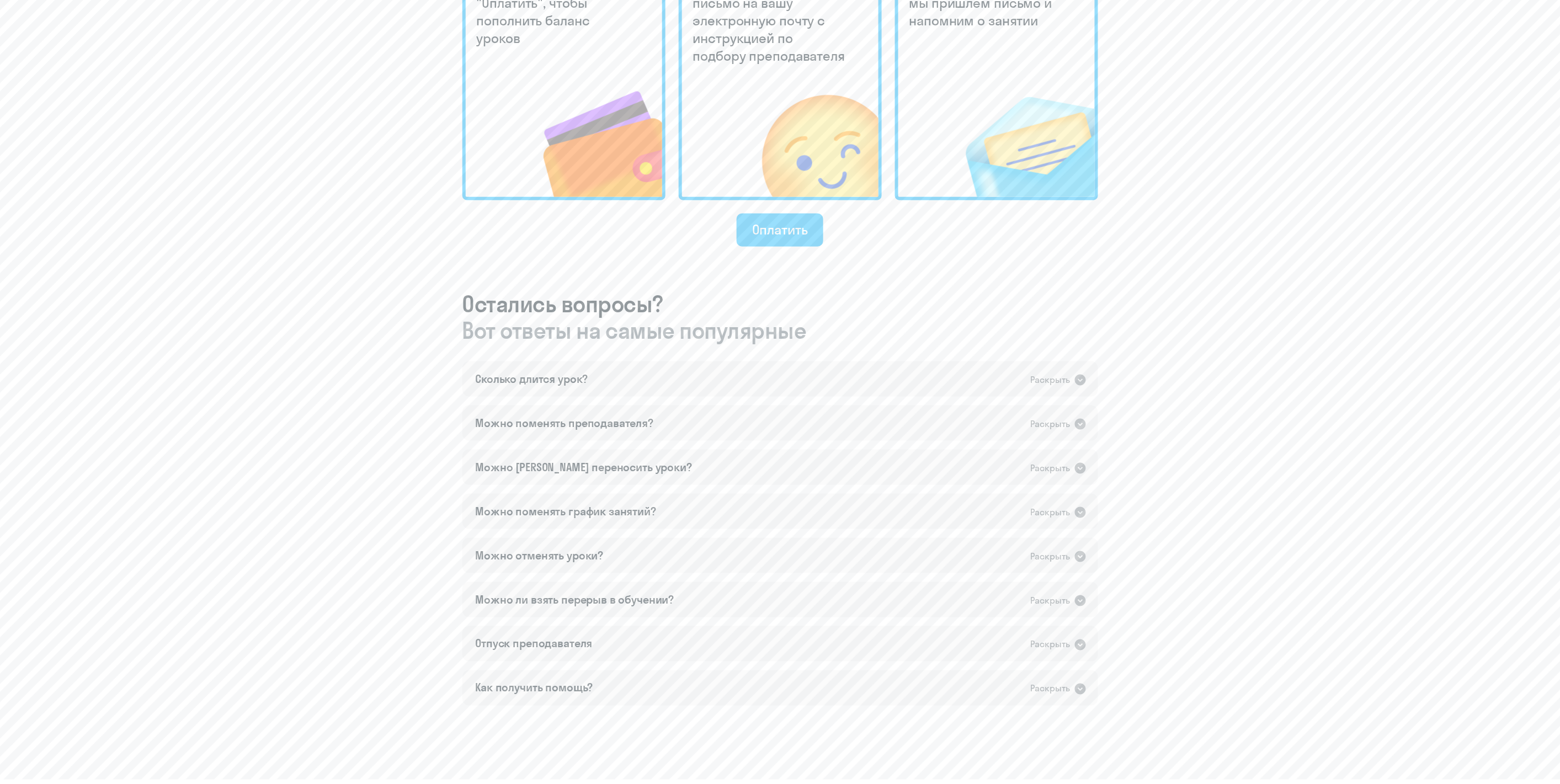
scroll to position [416, 0]
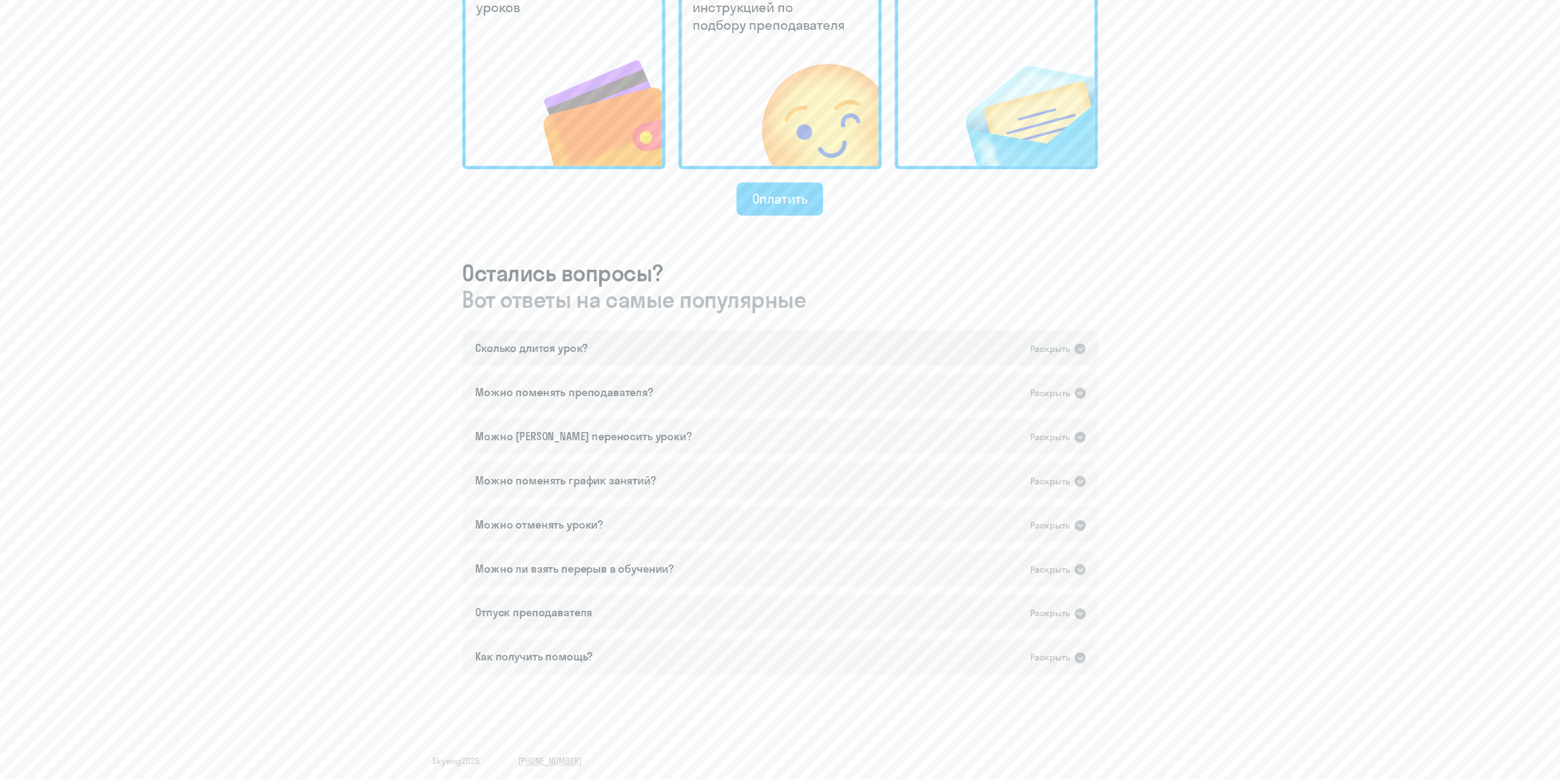
click at [590, 350] on div "Сколько длится урок? Раскрыть" at bounding box center [781, 348] width 636 height 35
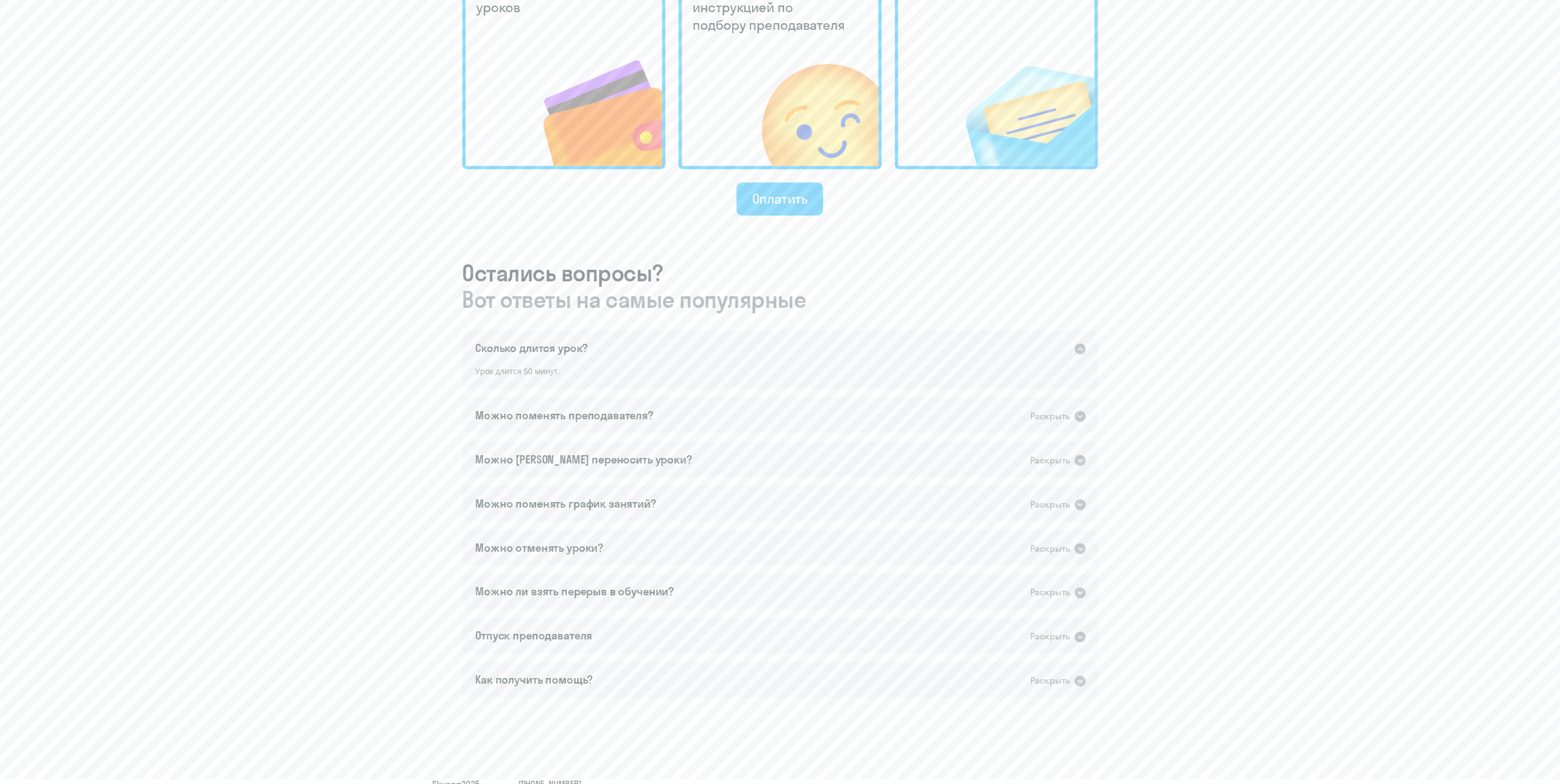
click at [590, 350] on div "Сколько длится урок? Раскрыть" at bounding box center [781, 348] width 636 height 35
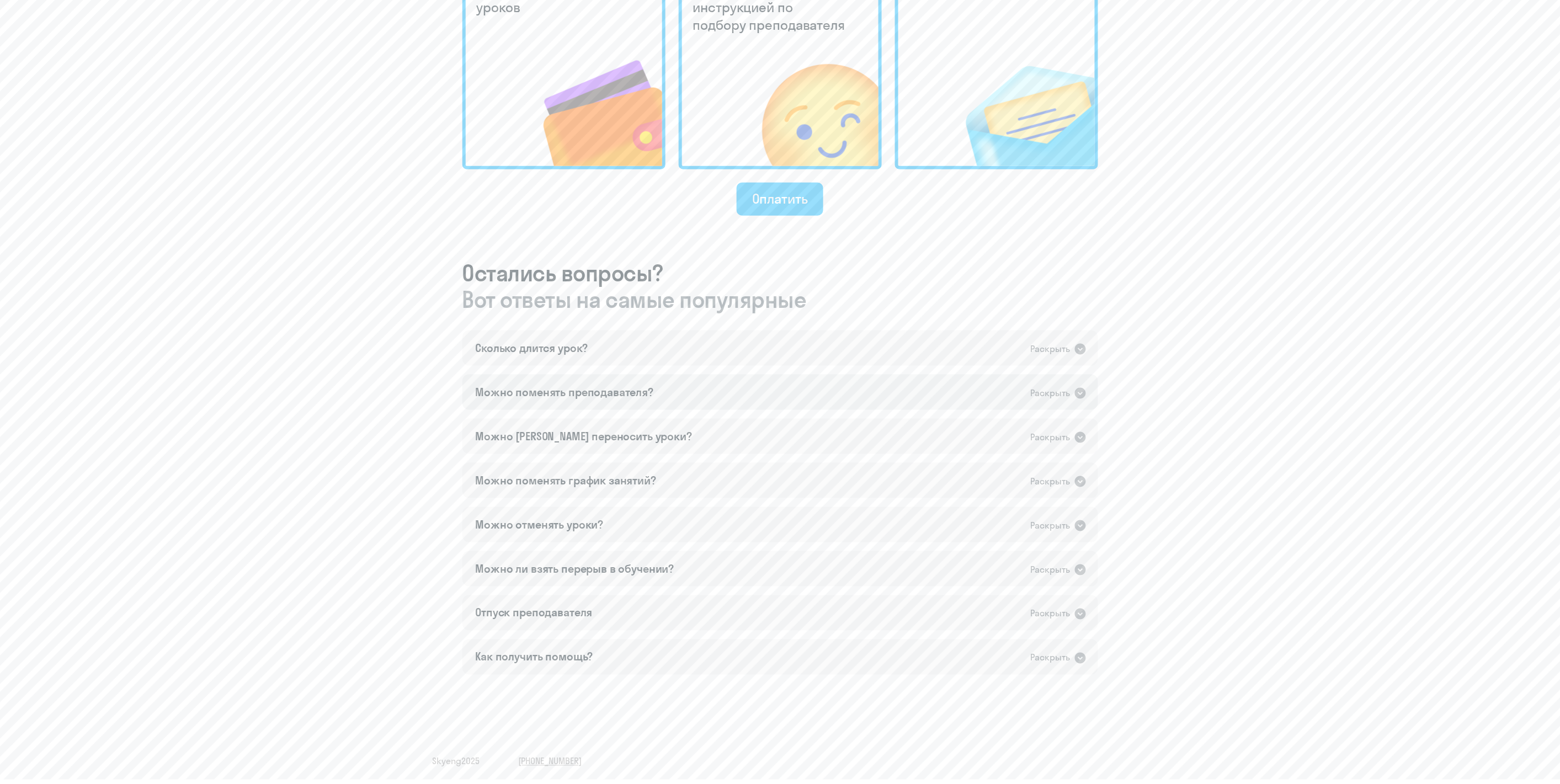
click at [608, 386] on div "Можно поменять преподавателя?" at bounding box center [565, 392] width 178 height 15
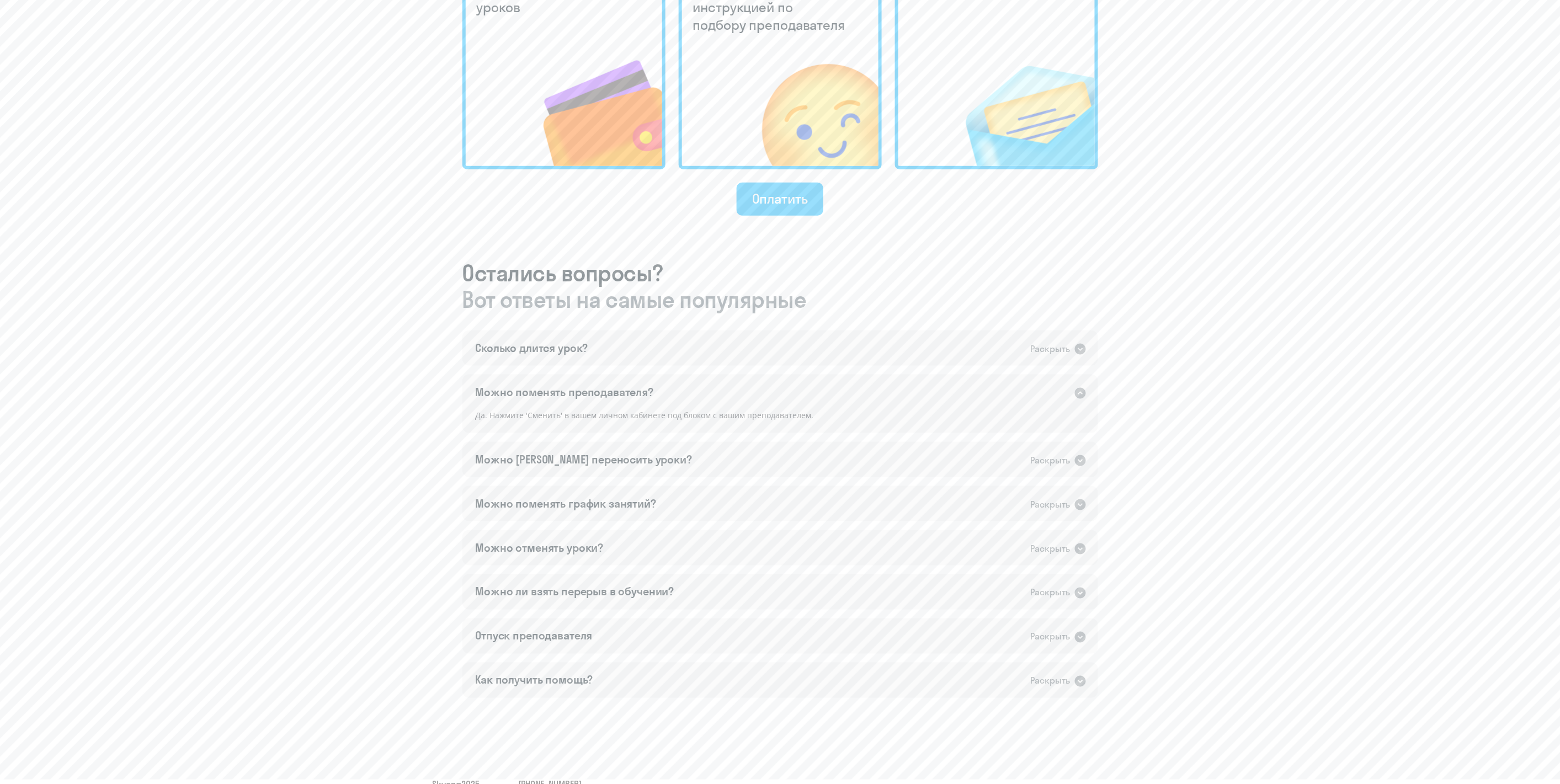
click at [608, 386] on div "Можно поменять преподавателя?" at bounding box center [565, 392] width 178 height 15
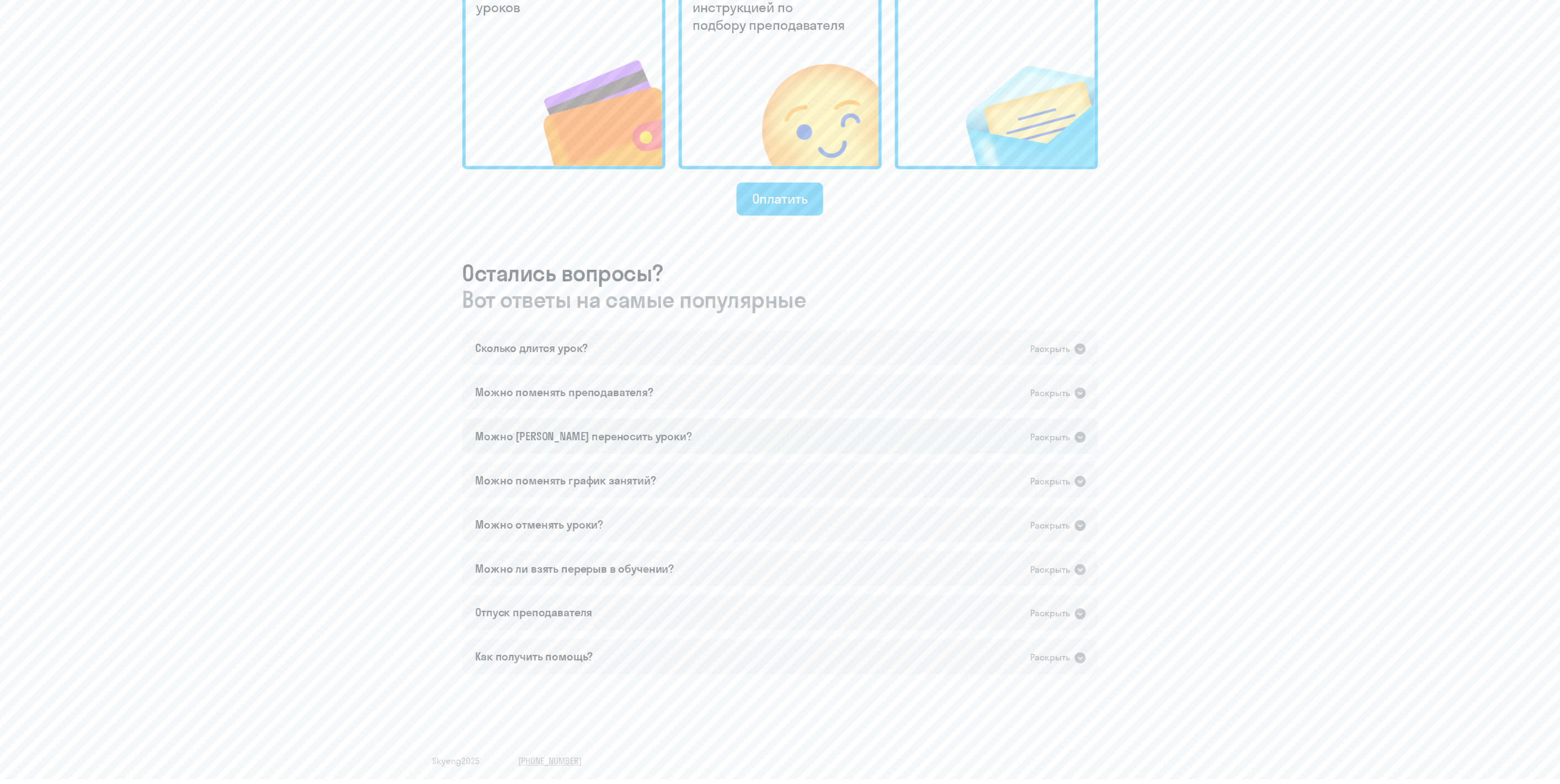
click at [602, 430] on div "Можно ли переносить уроки?" at bounding box center [584, 437] width 216 height 15
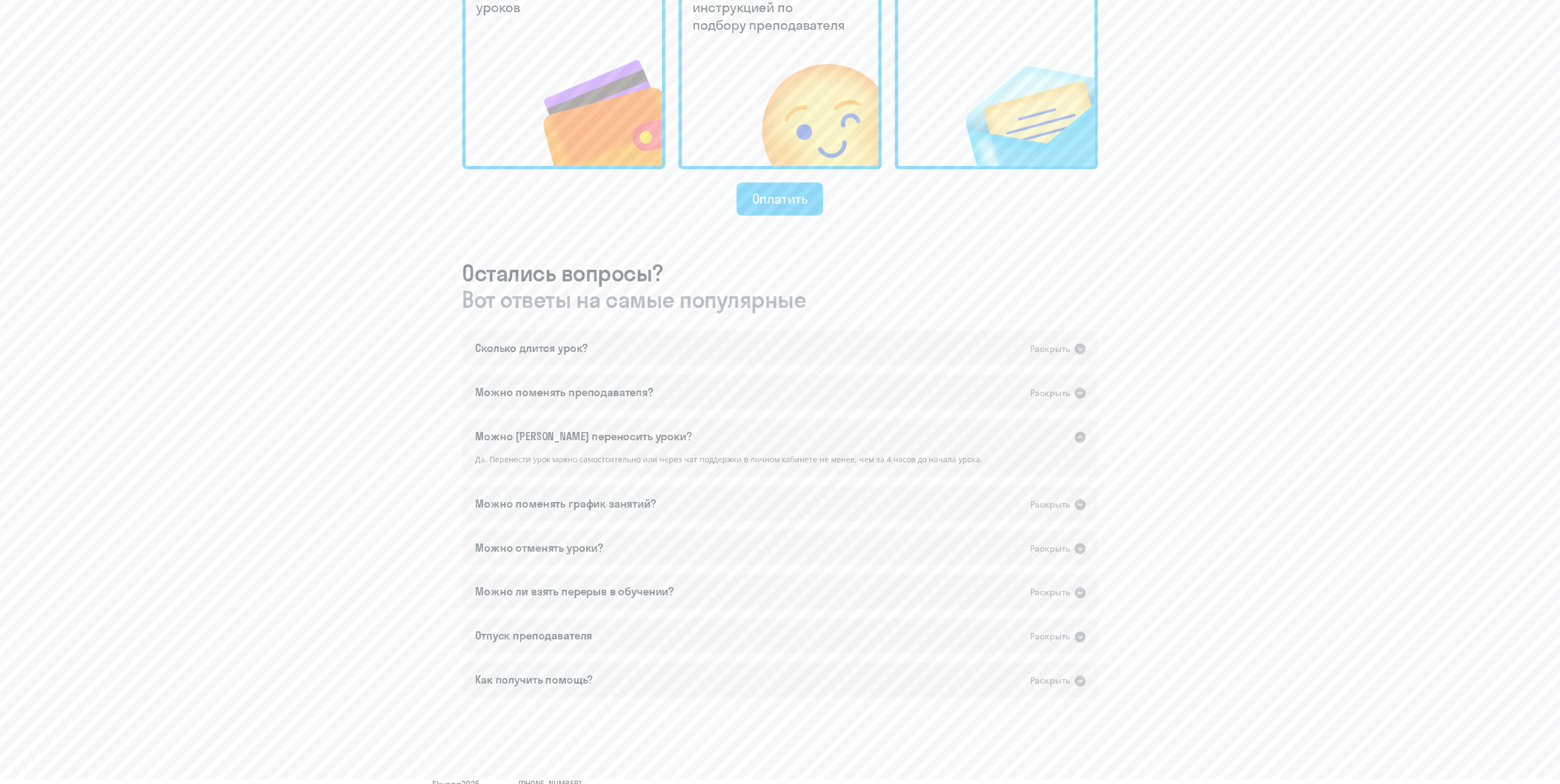
scroll to position [439, 0]
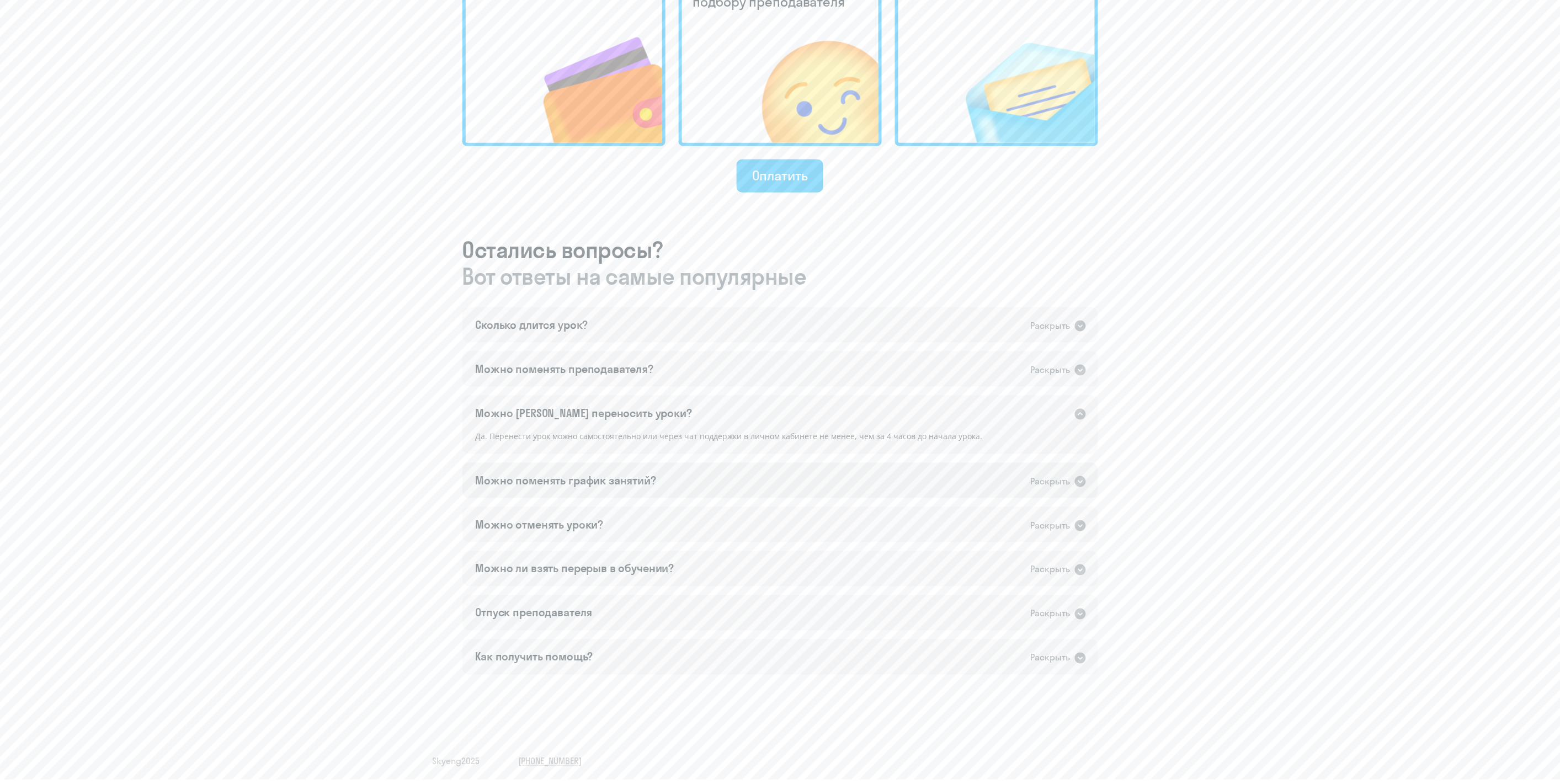
click at [484, 486] on div "Можно поменять график занятий?" at bounding box center [567, 481] width 181 height 15
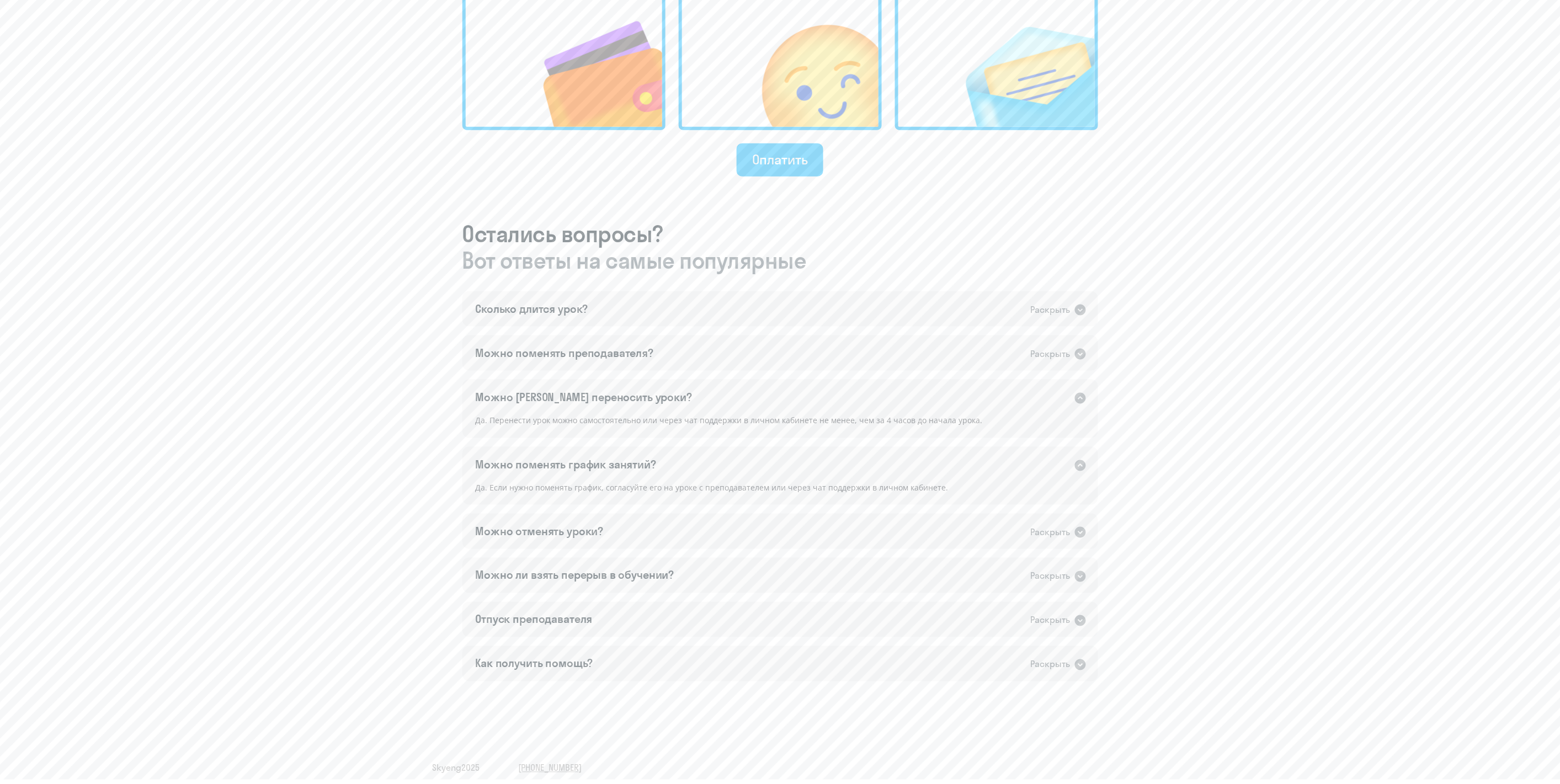
scroll to position [462, 0]
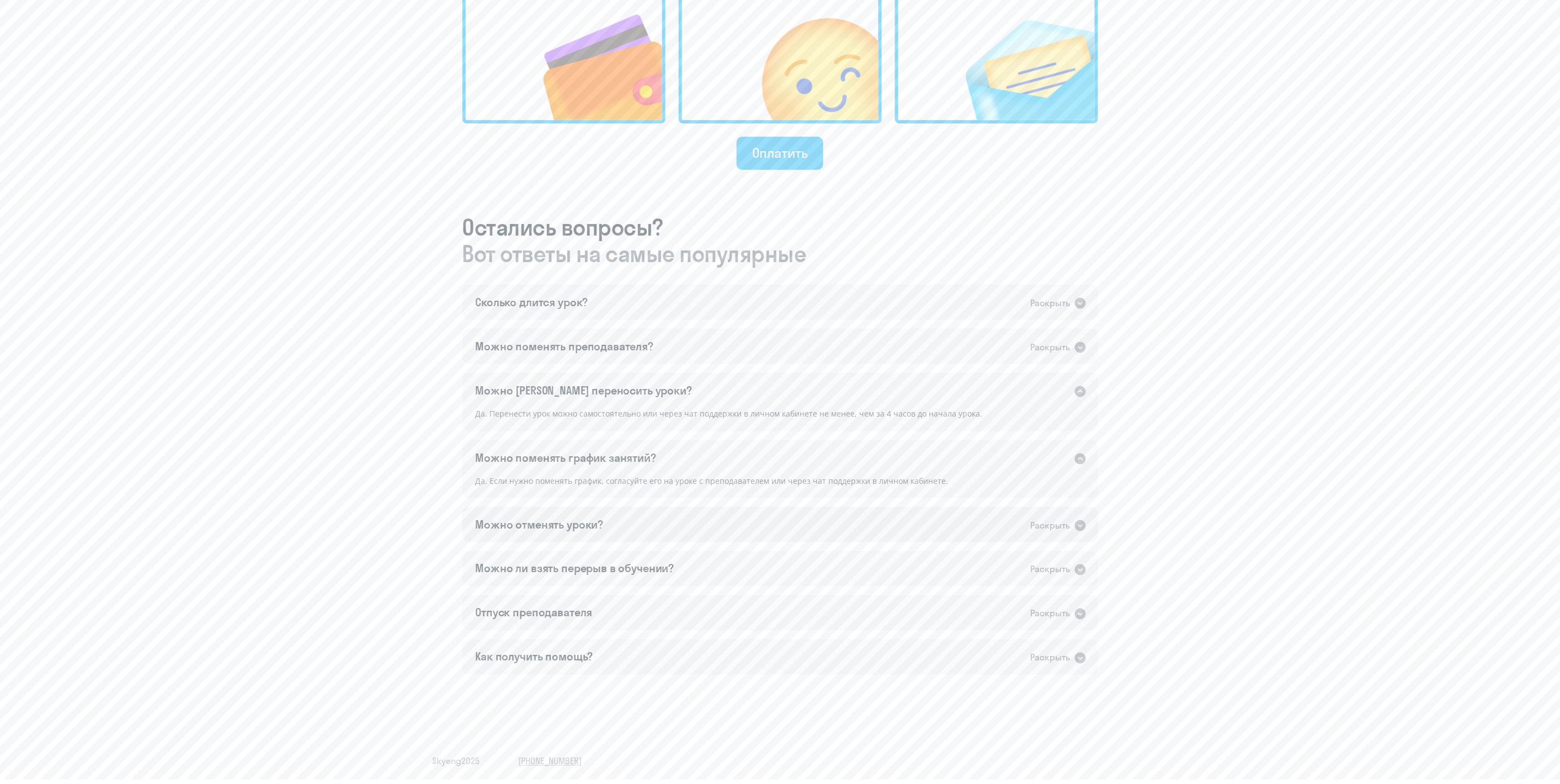
click at [489, 522] on div "Можно отменять уроки?" at bounding box center [540, 525] width 128 height 15
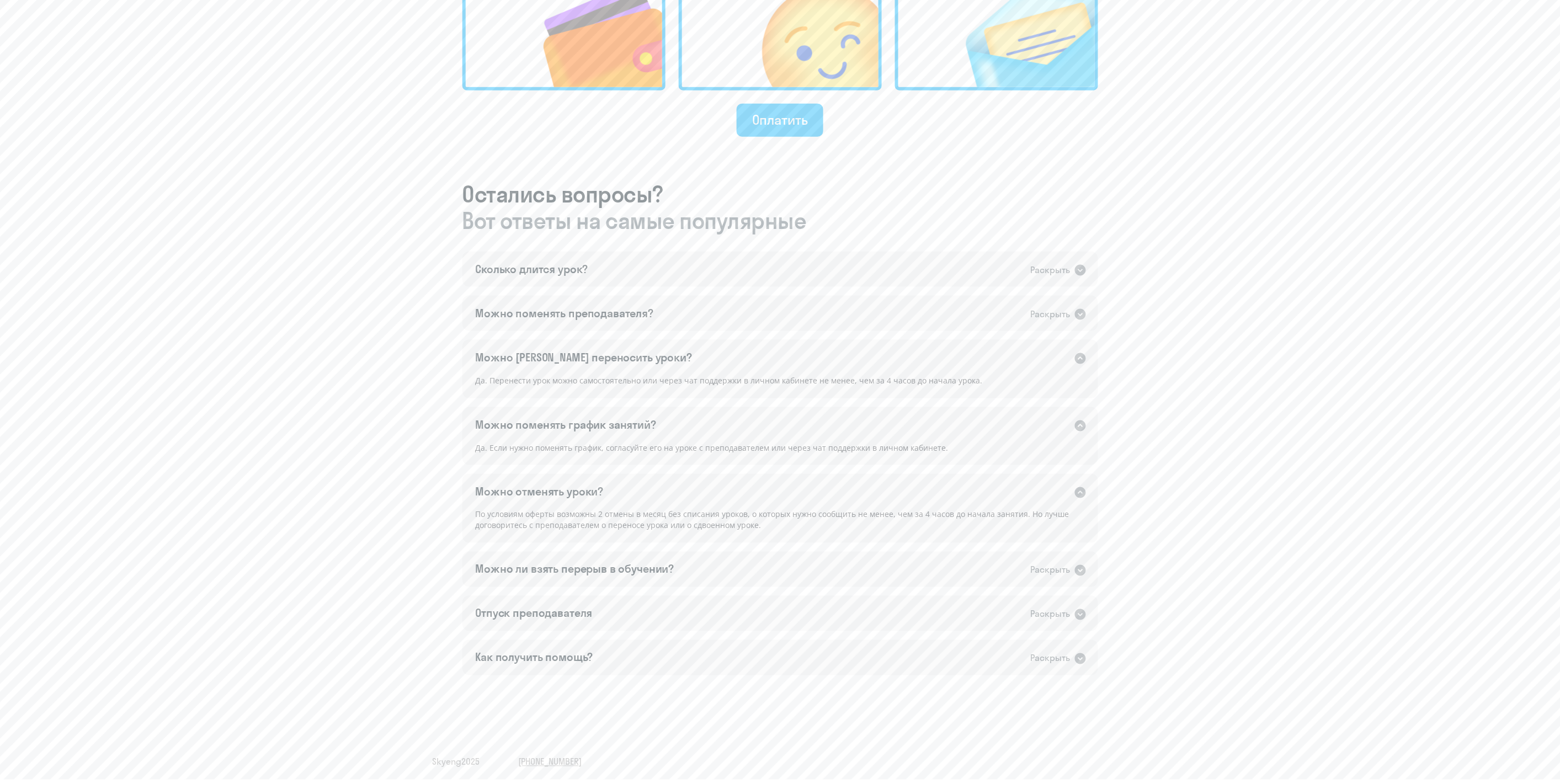
scroll to position [496, 0]
click at [484, 569] on div "Можно ли взять перерыв в обучении?" at bounding box center [575, 569] width 199 height 15
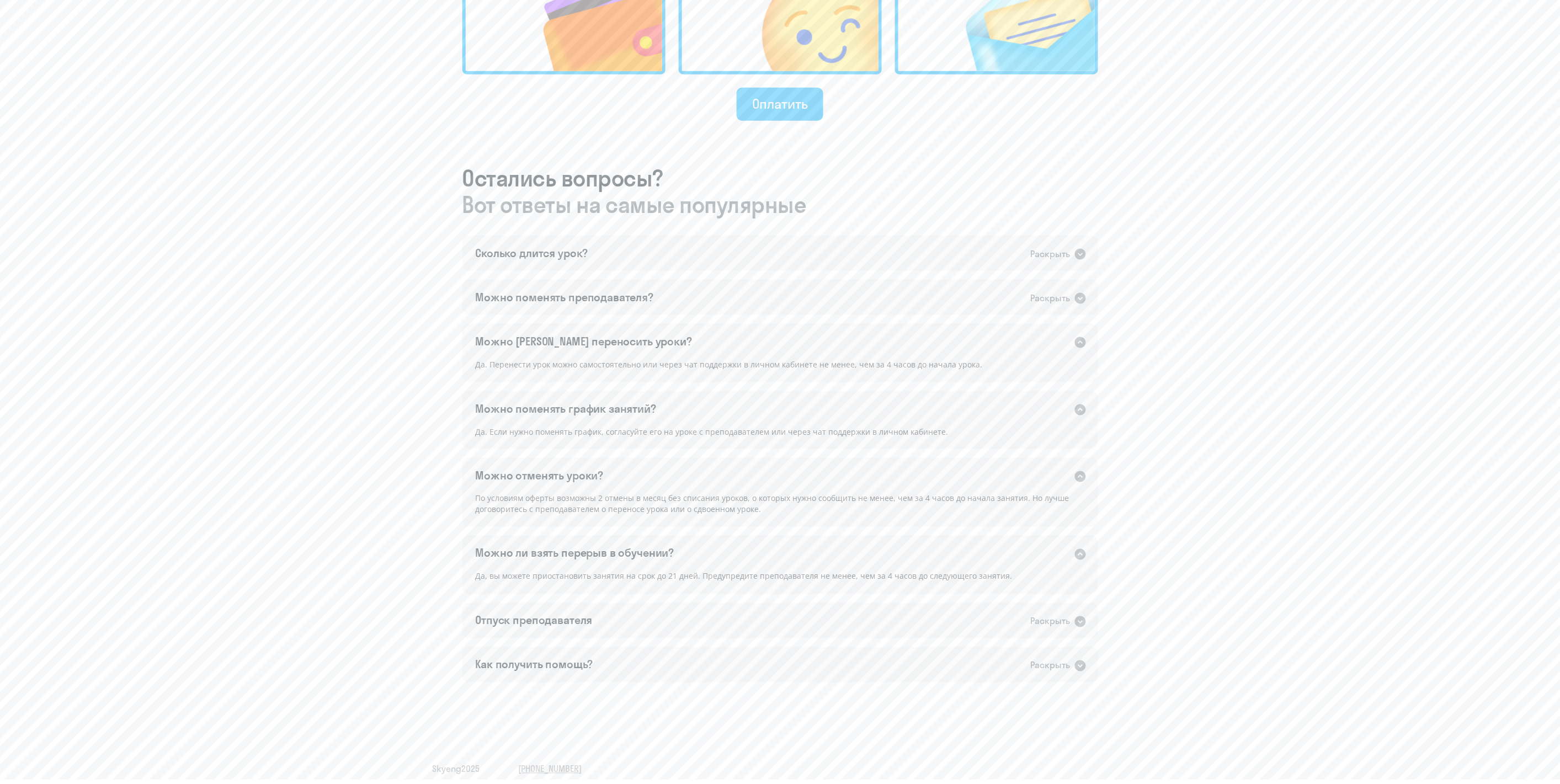
scroll to position [519, 0]
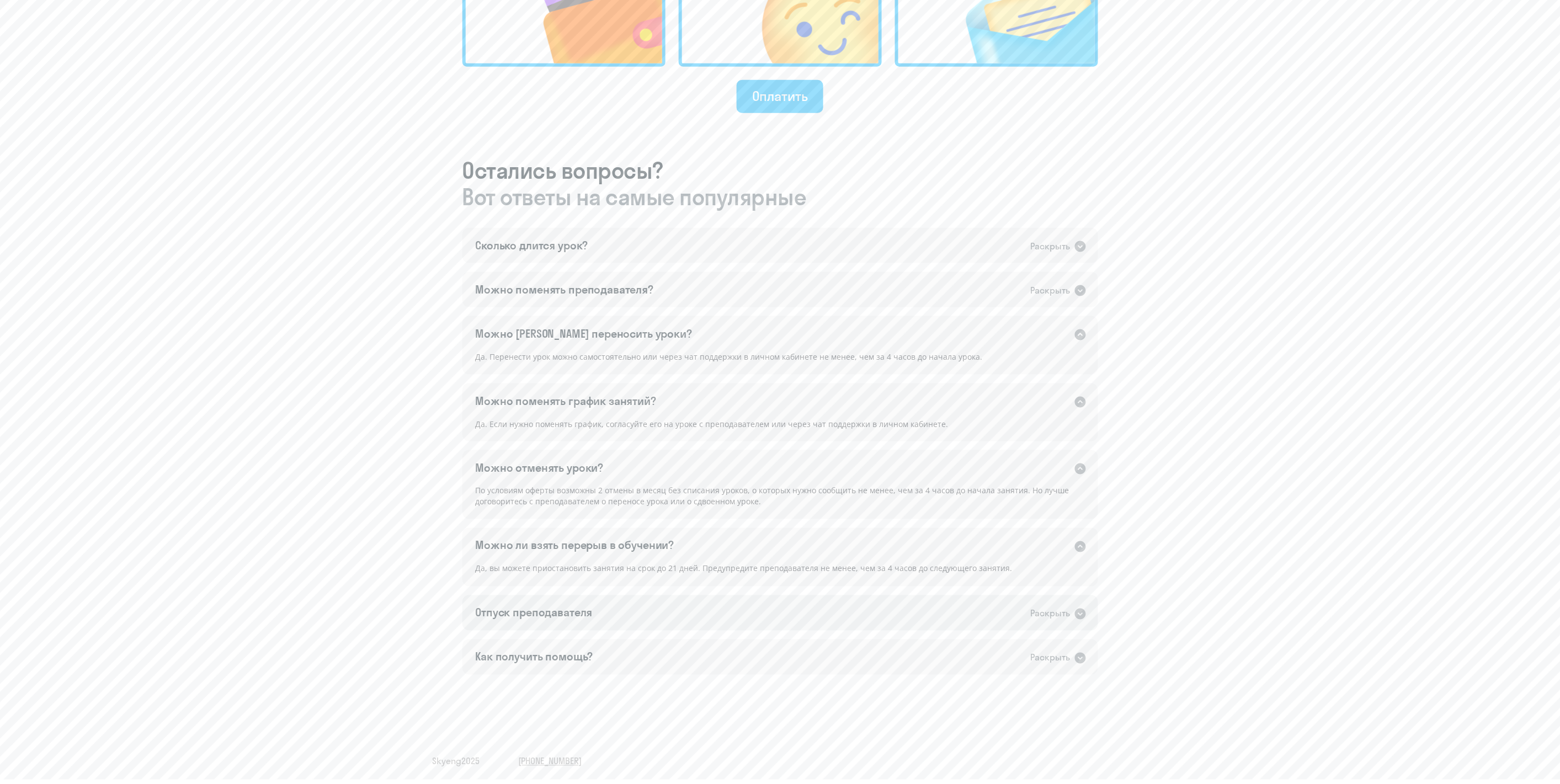
click at [553, 613] on div "Отпуск преподавателя" at bounding box center [534, 613] width 117 height 15
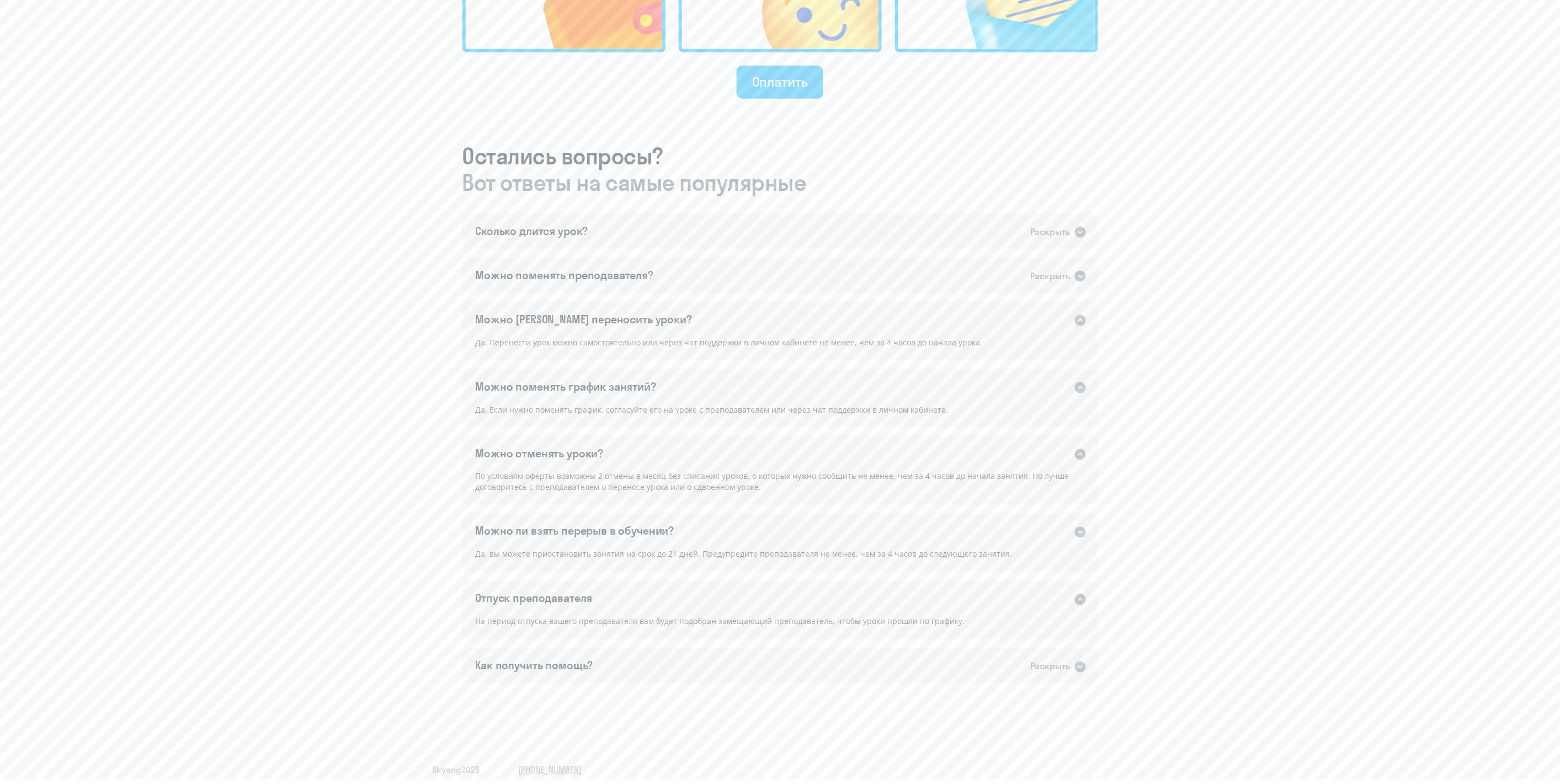
scroll to position [542, 0]
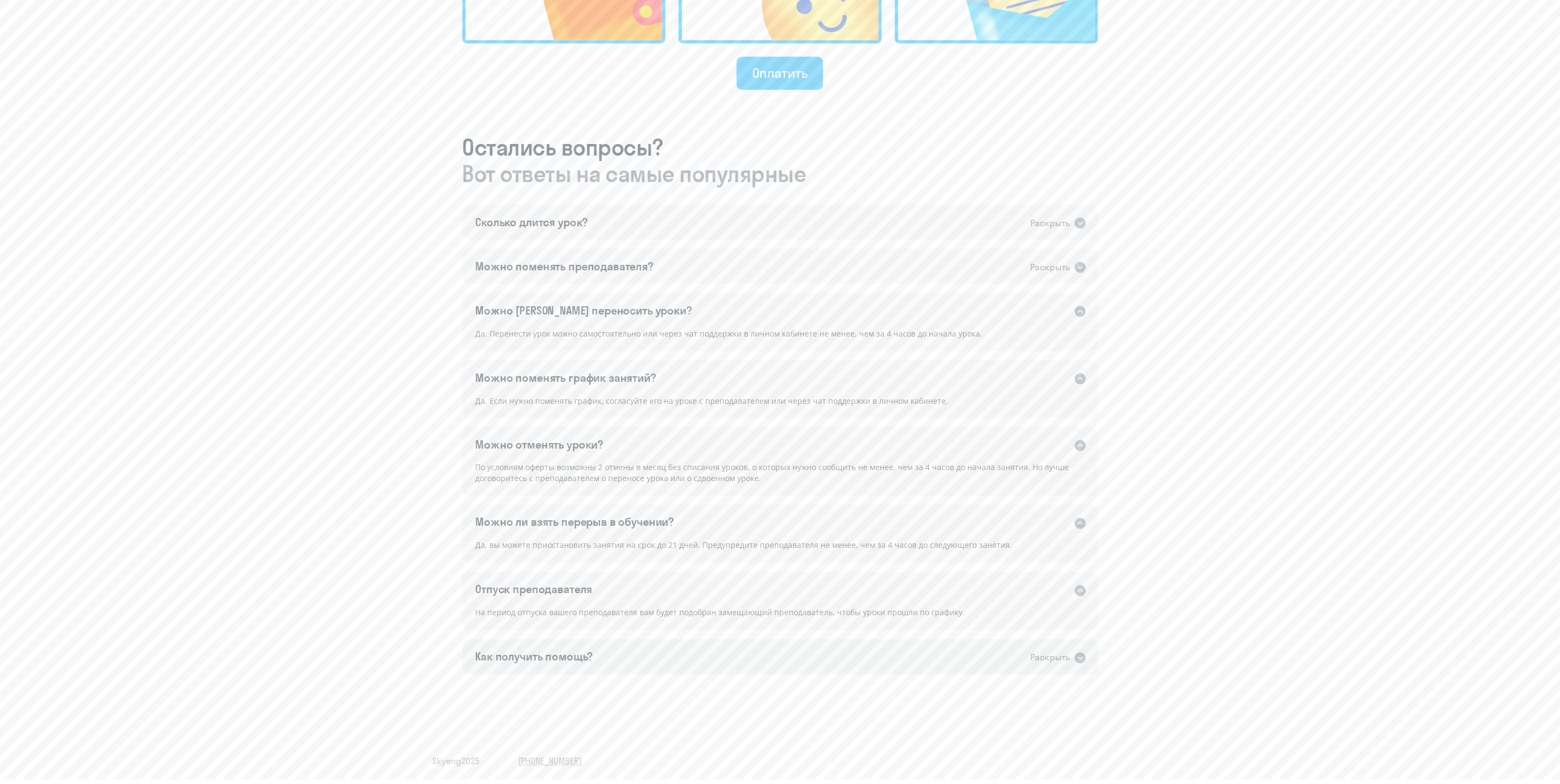
click at [567, 668] on div "Как получить помощь? Раскрыть" at bounding box center [781, 657] width 636 height 35
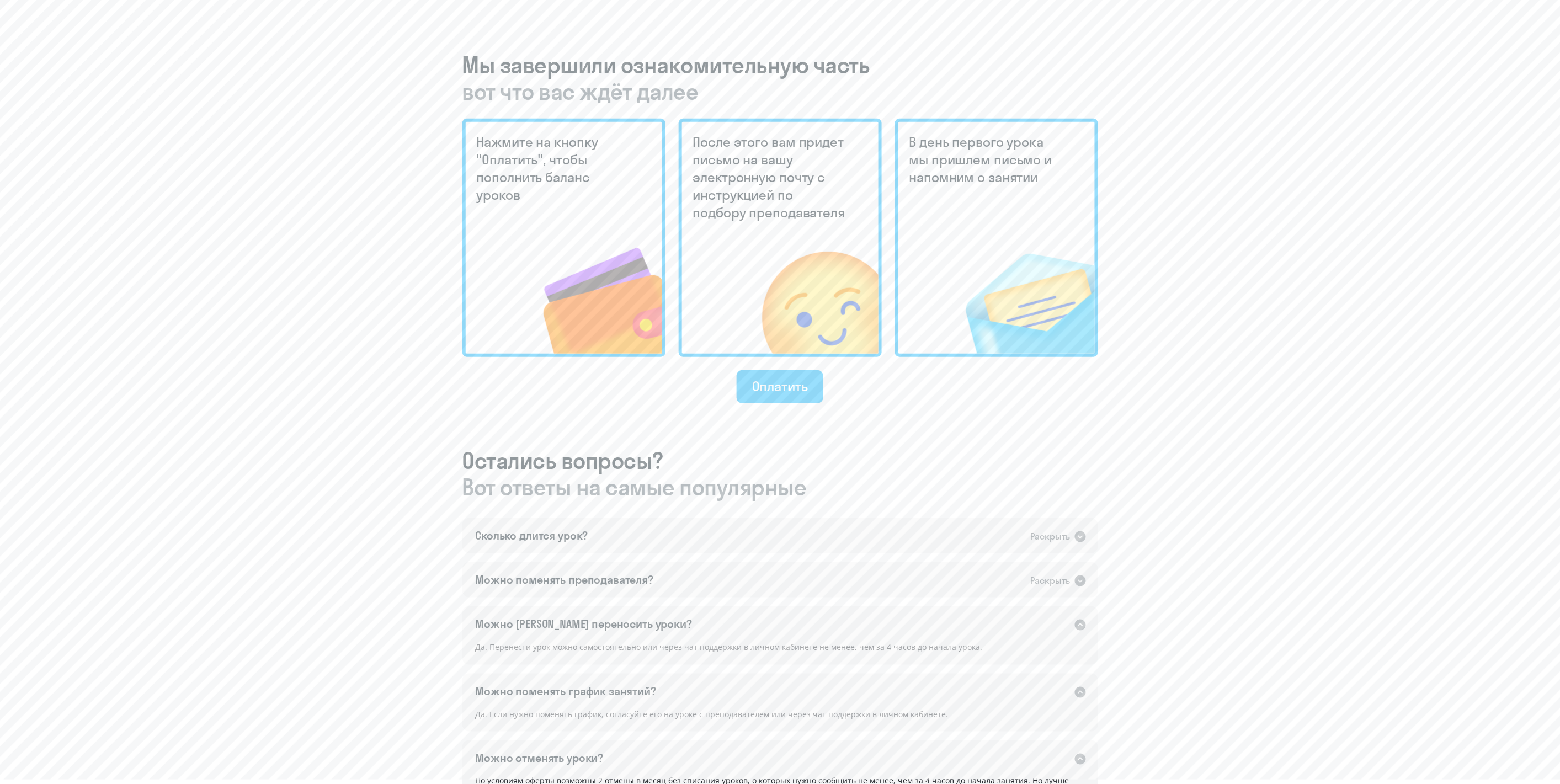
scroll to position [74, 0]
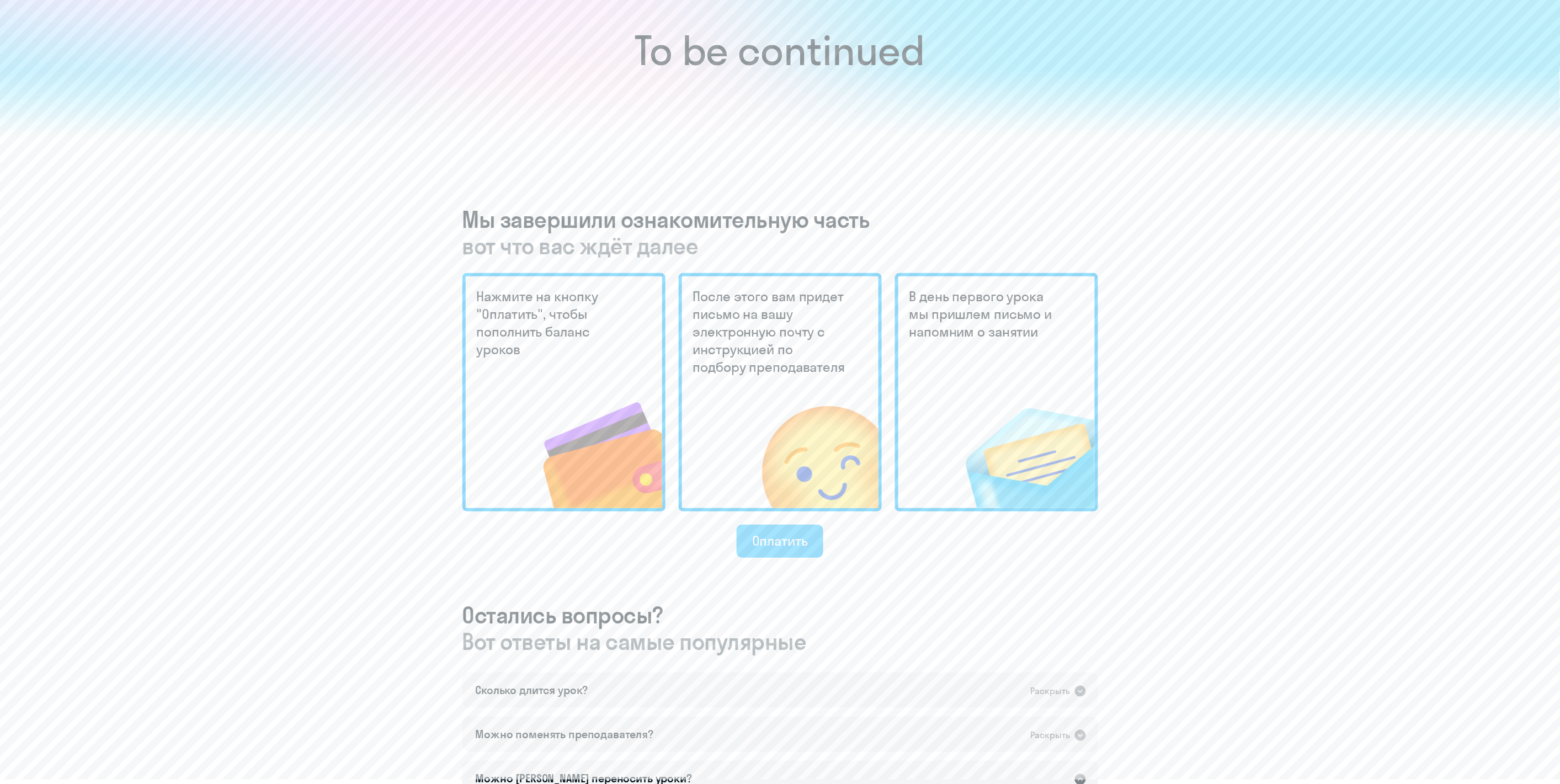
click at [792, 548] on div "Оплатить" at bounding box center [780, 540] width 55 height 18
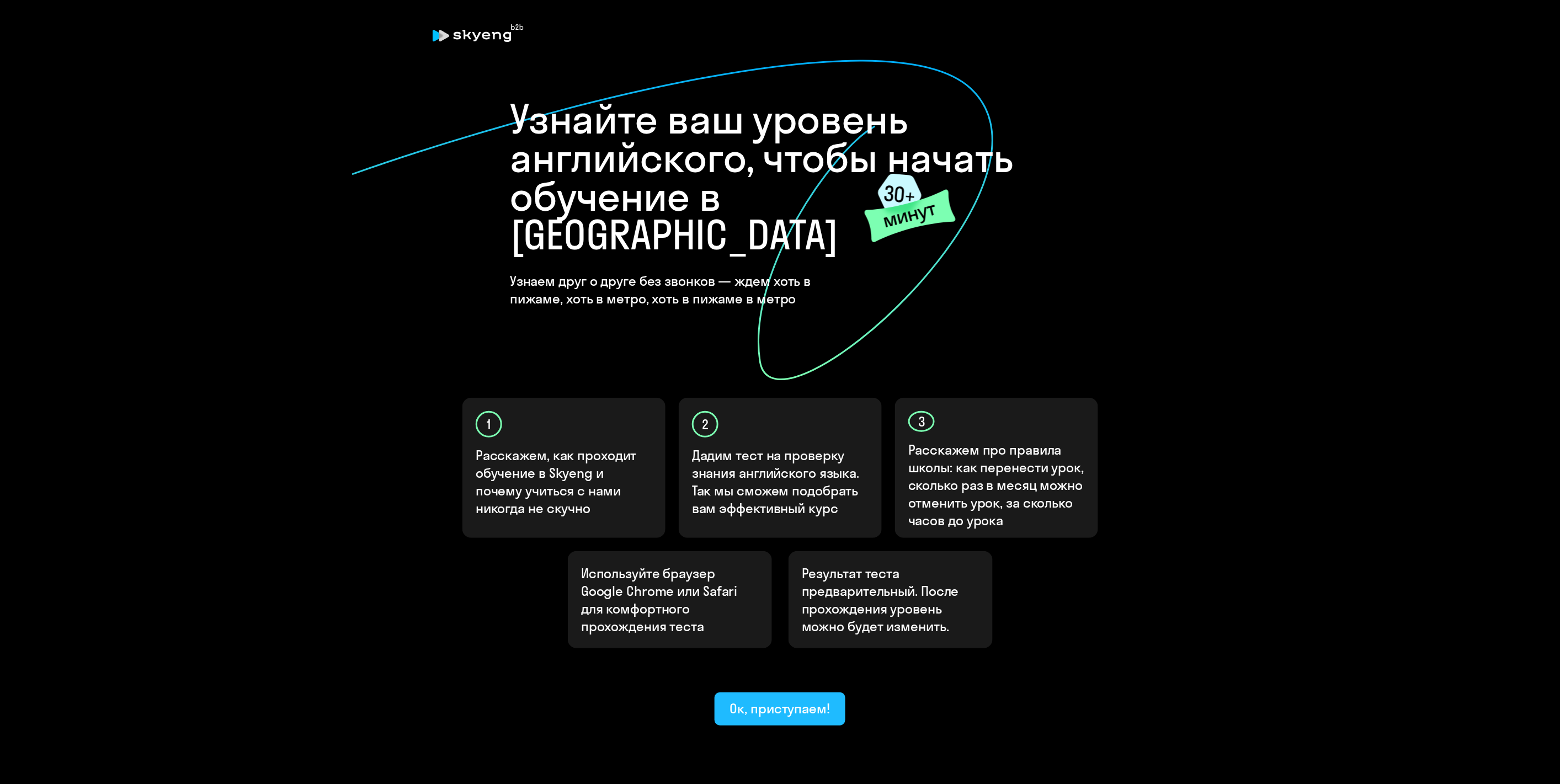
click at [814, 700] on div "Ок, приступаем!" at bounding box center [780, 708] width 100 height 18
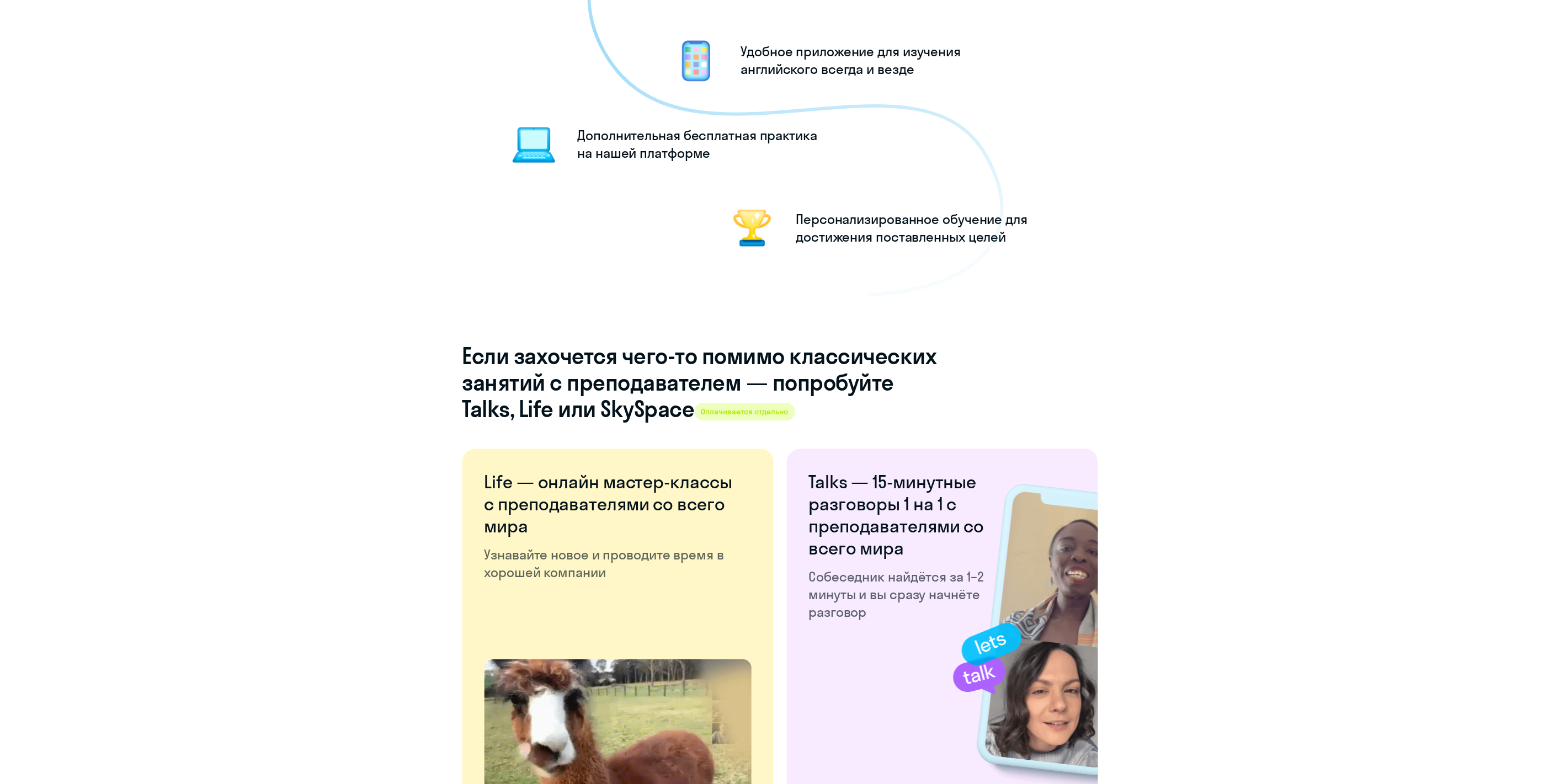
scroll to position [1773, 0]
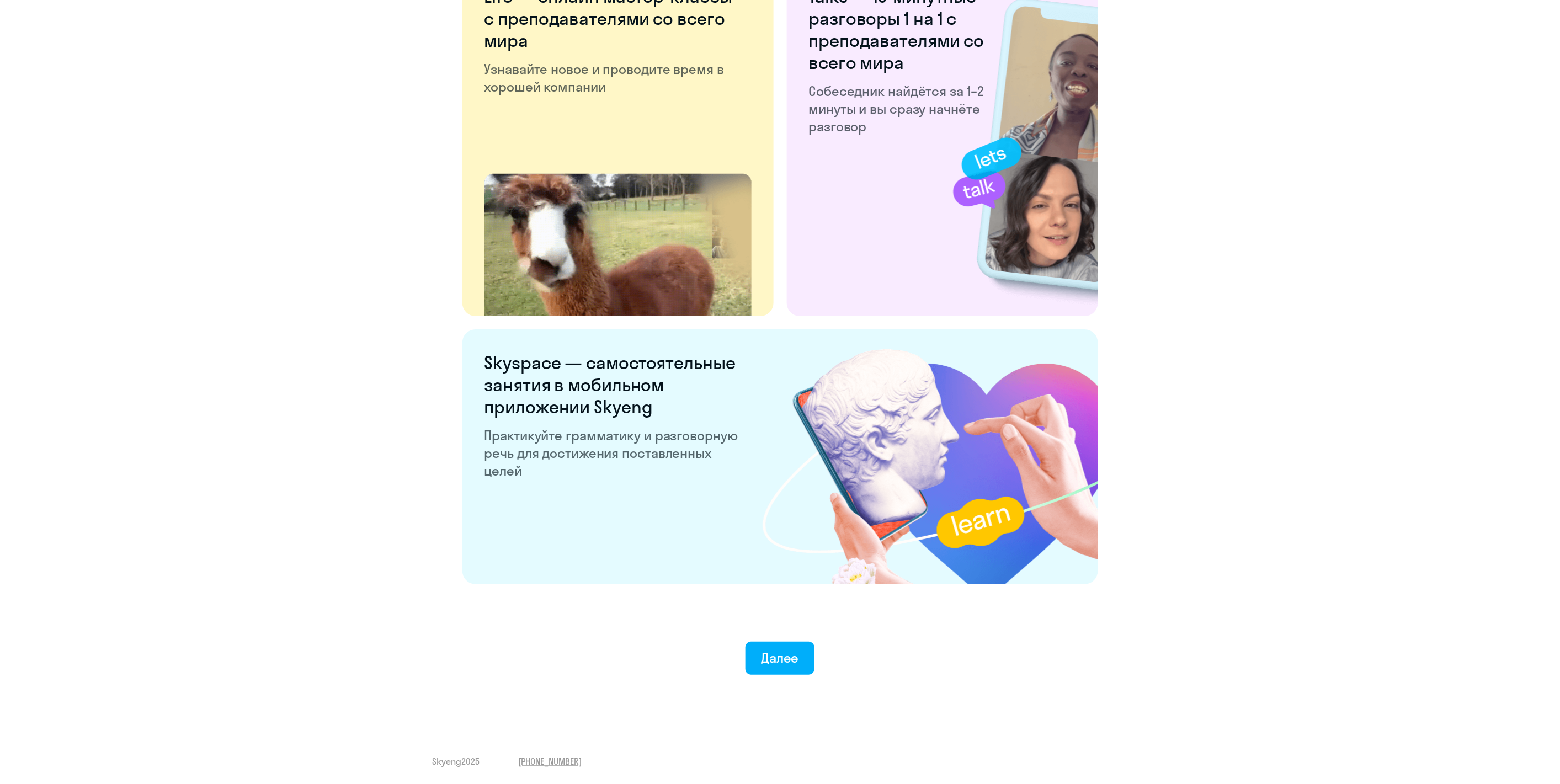
drag, startPoint x: 595, startPoint y: 260, endPoint x: 577, endPoint y: 573, distance: 313.5
click at [753, 651] on button "Далее" at bounding box center [780, 658] width 69 height 33
